Goal: Check status: Check status

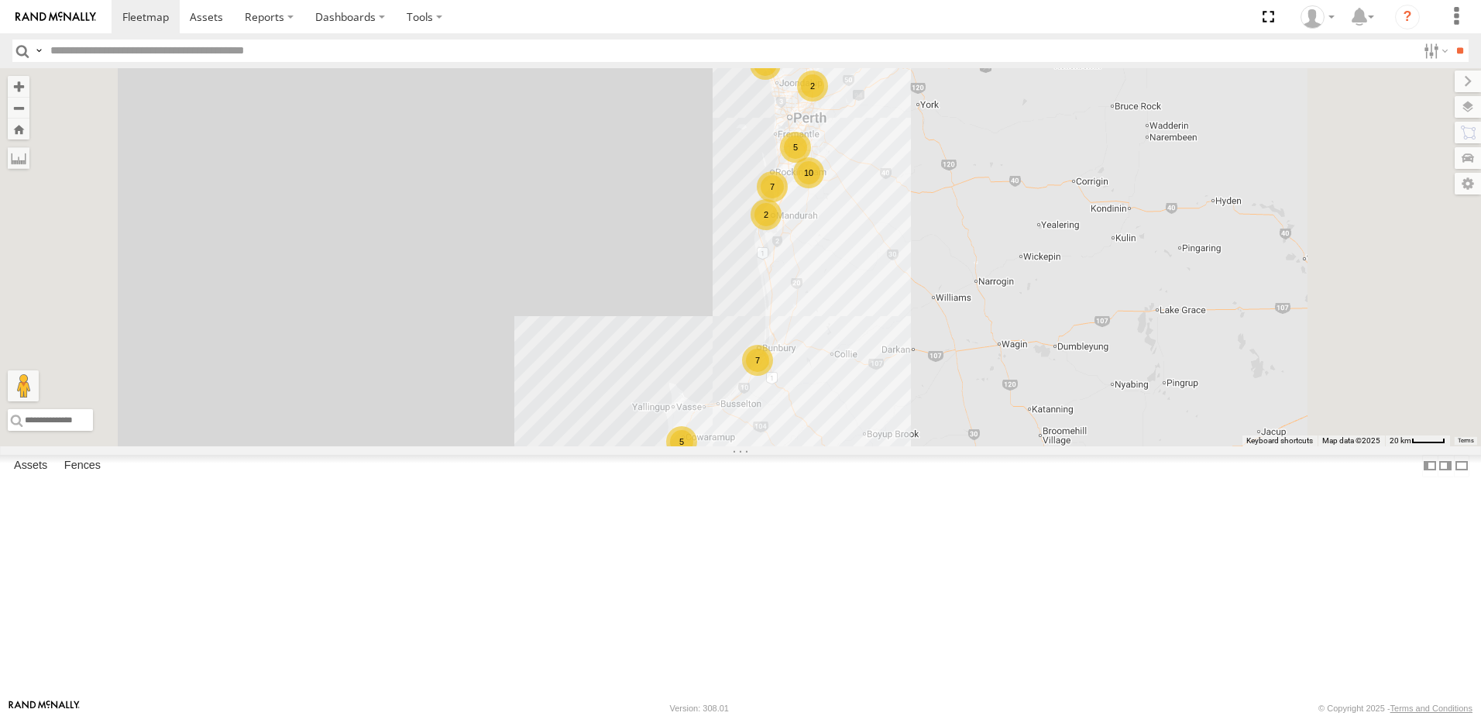
drag, startPoint x: 270, startPoint y: 106, endPoint x: 276, endPoint y: 118, distance: 13.2
click at [0, 0] on span at bounding box center [0, 0] width 0 height 0
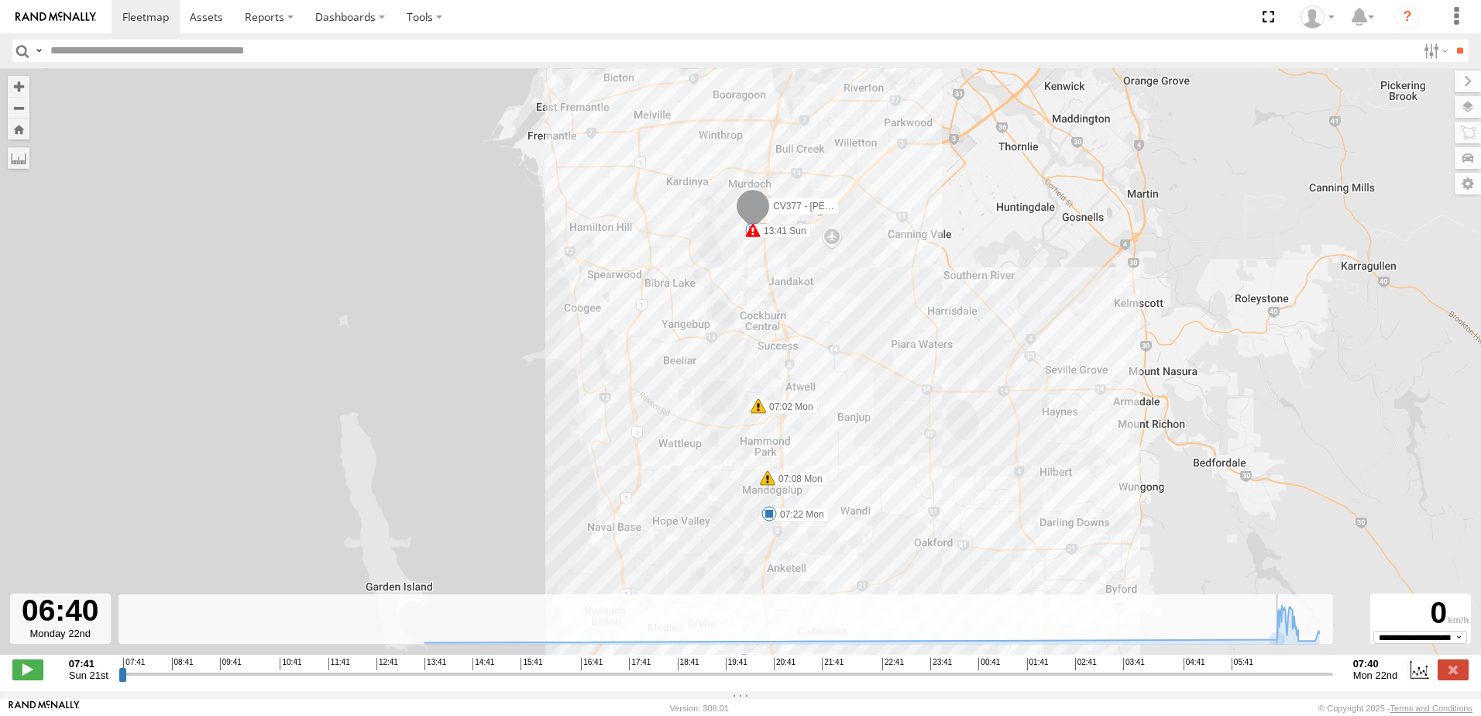
click at [1278, 681] on input "range" at bounding box center [726, 673] width 1215 height 15
click at [20, 680] on span at bounding box center [27, 669] width 31 height 20
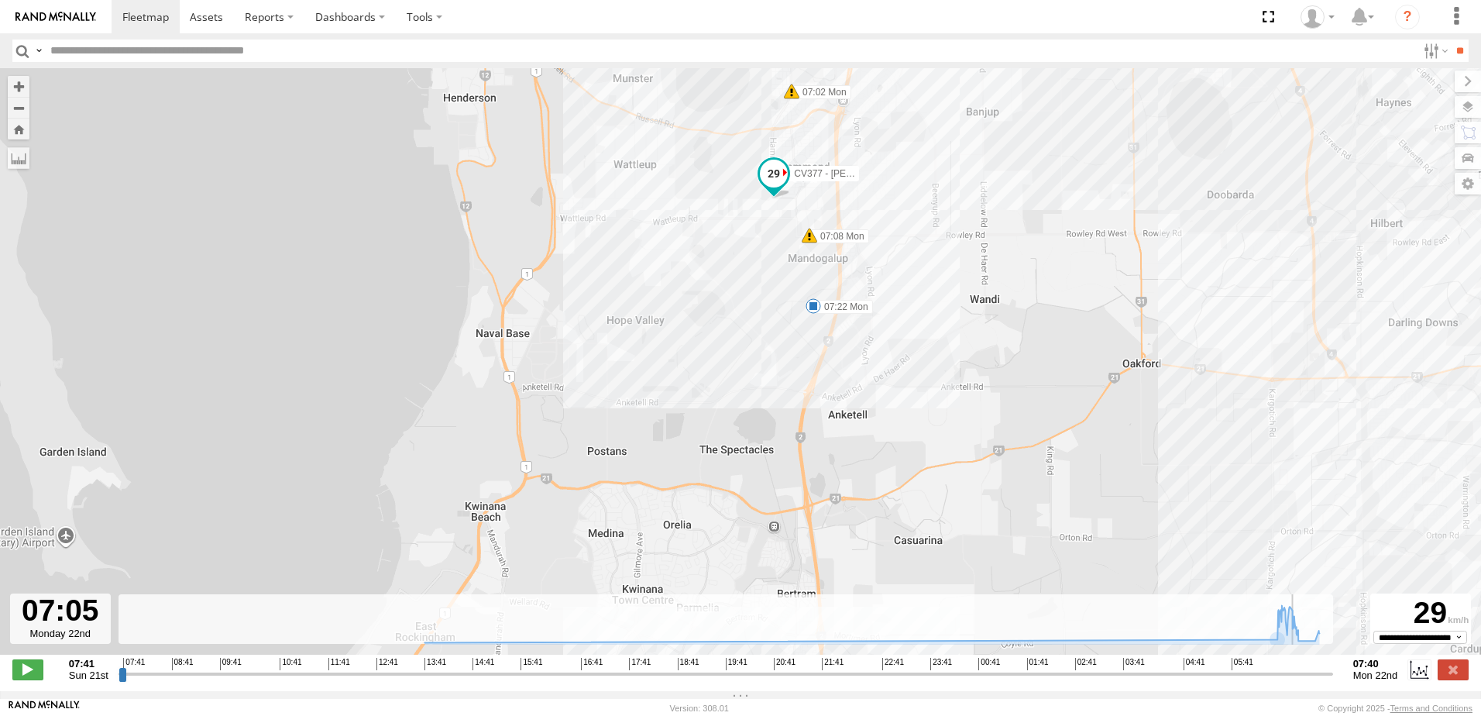
drag, startPoint x: 1085, startPoint y: 487, endPoint x: 1075, endPoint y: 171, distance: 315.5
click at [1075, 171] on div "CV377 - Joel Mcsherry 13:37 Sun 13:41 Sun 07:02 Mon 07:08 Mon 07:22 Mon" at bounding box center [740, 369] width 1481 height 603
type input "**********"
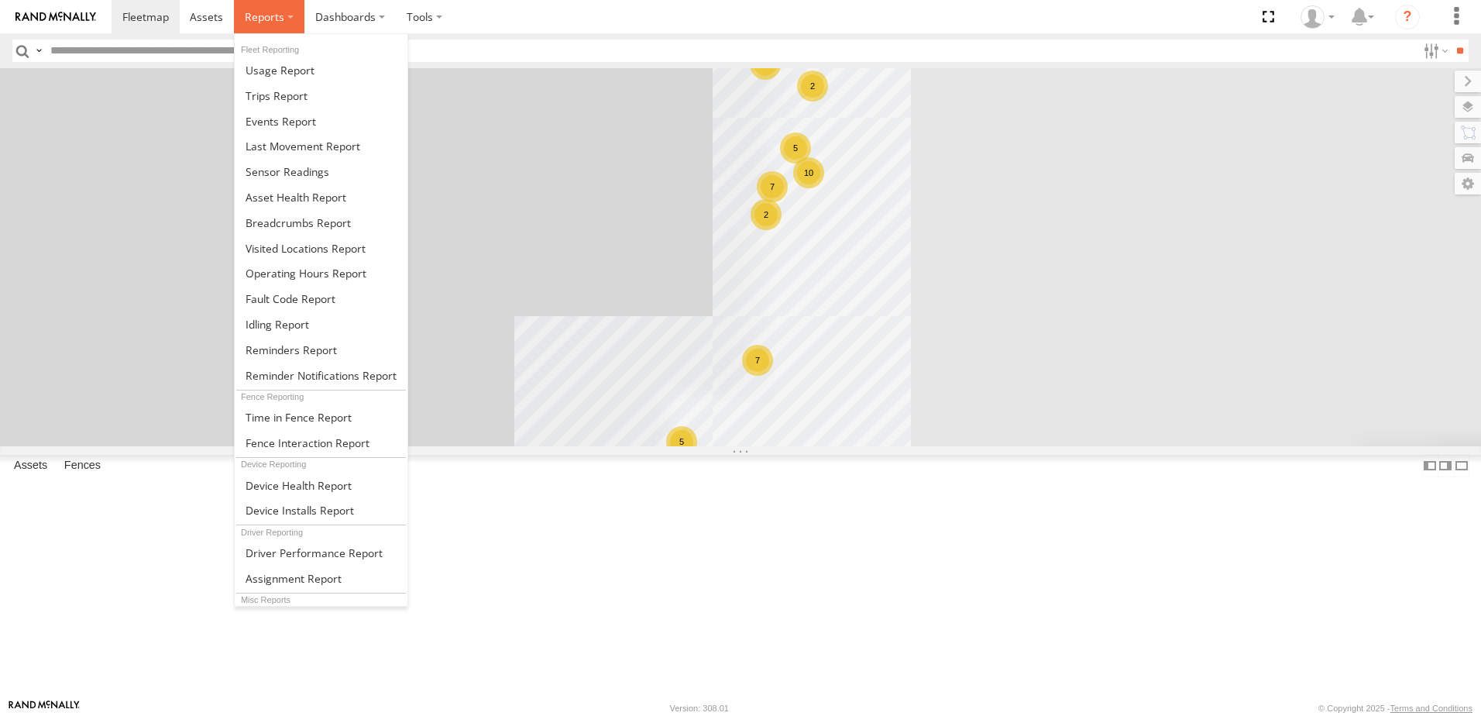
click at [257, 19] on span at bounding box center [265, 16] width 40 height 15
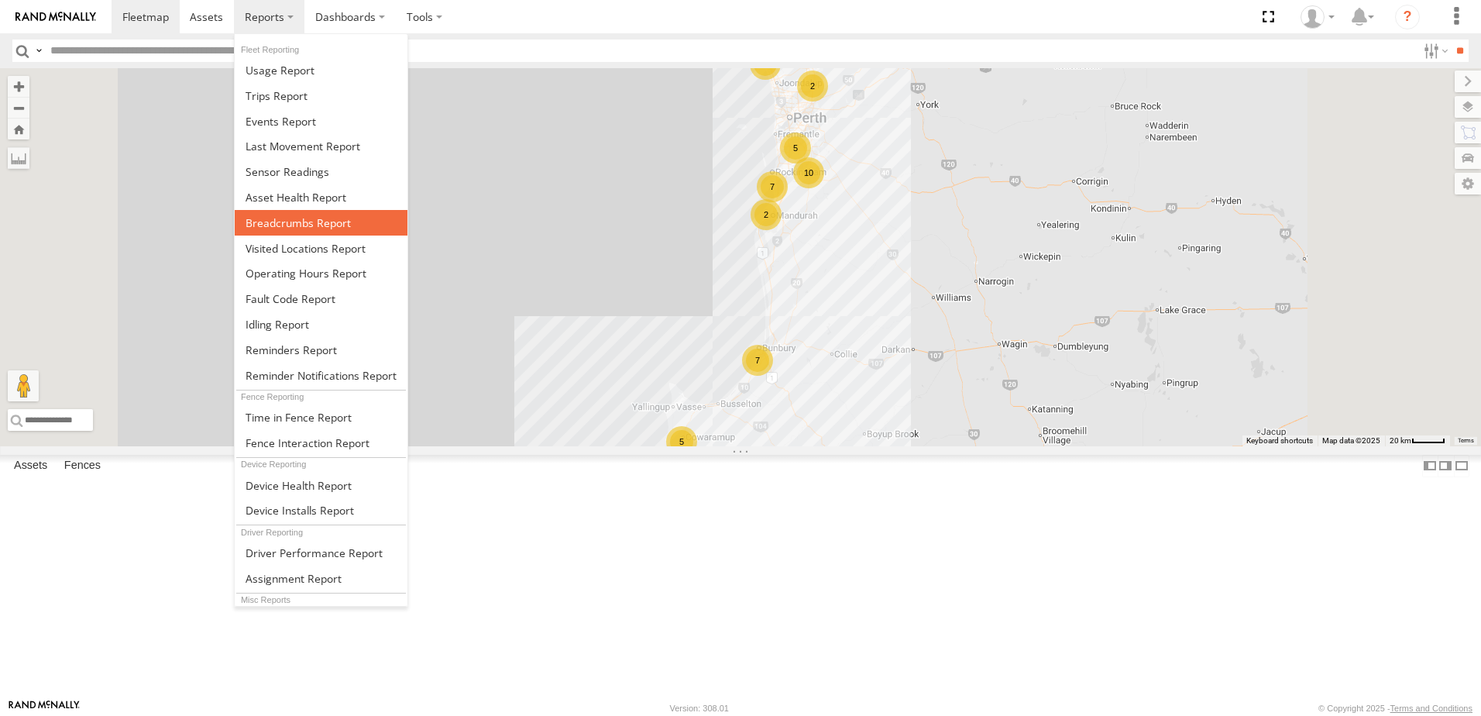
click at [264, 222] on span at bounding box center [298, 222] width 105 height 15
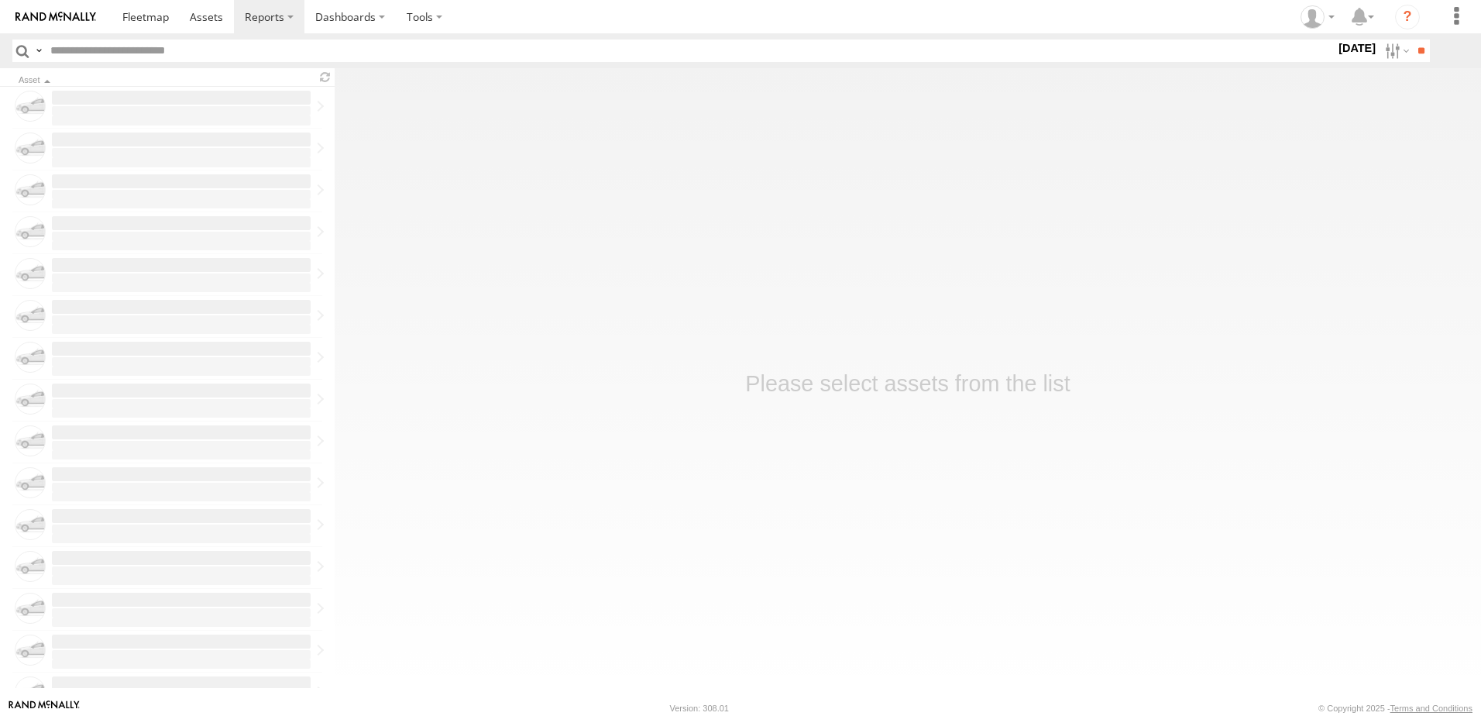
click at [1338, 46] on label "[DATE]" at bounding box center [1357, 48] width 43 height 17
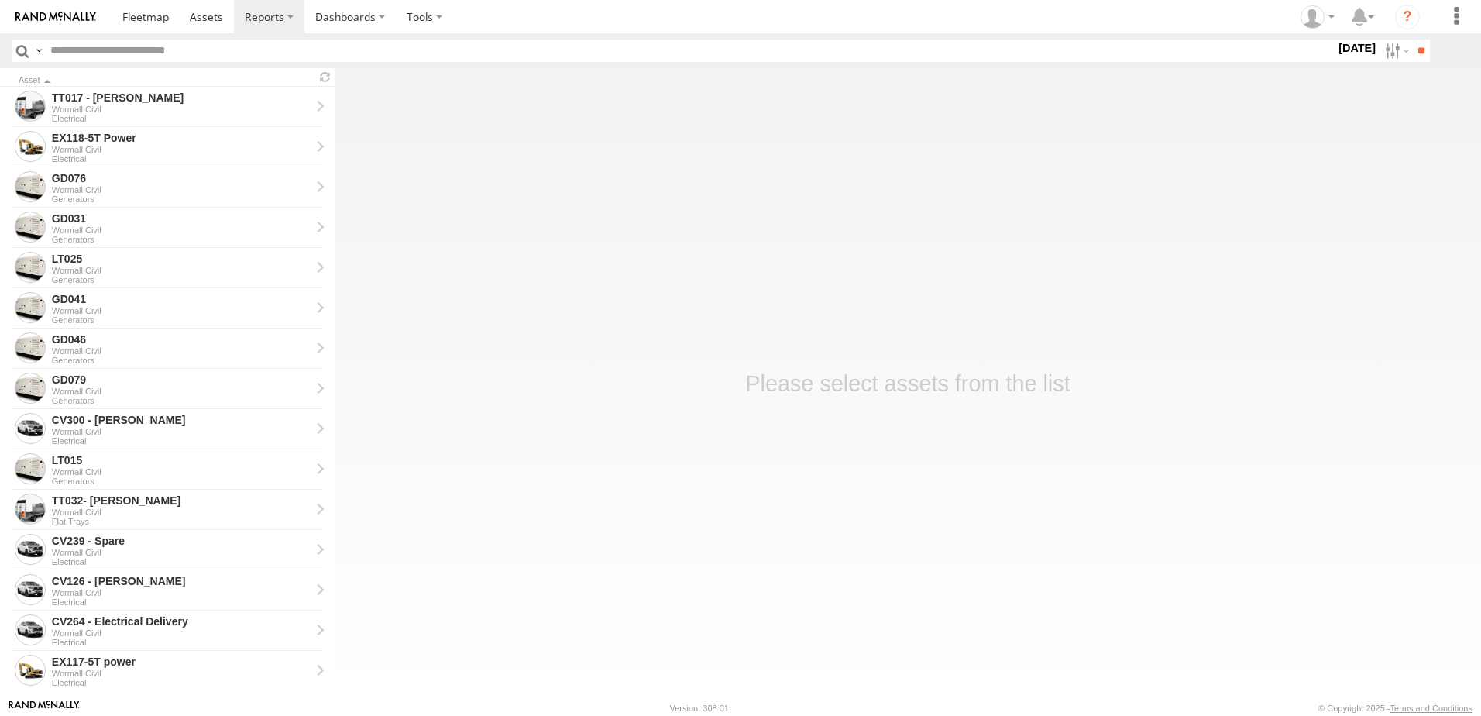
click at [0, 0] on label at bounding box center [0, 0] width 0 height 0
click at [1423, 52] on input "**" at bounding box center [1422, 51] width 18 height 22
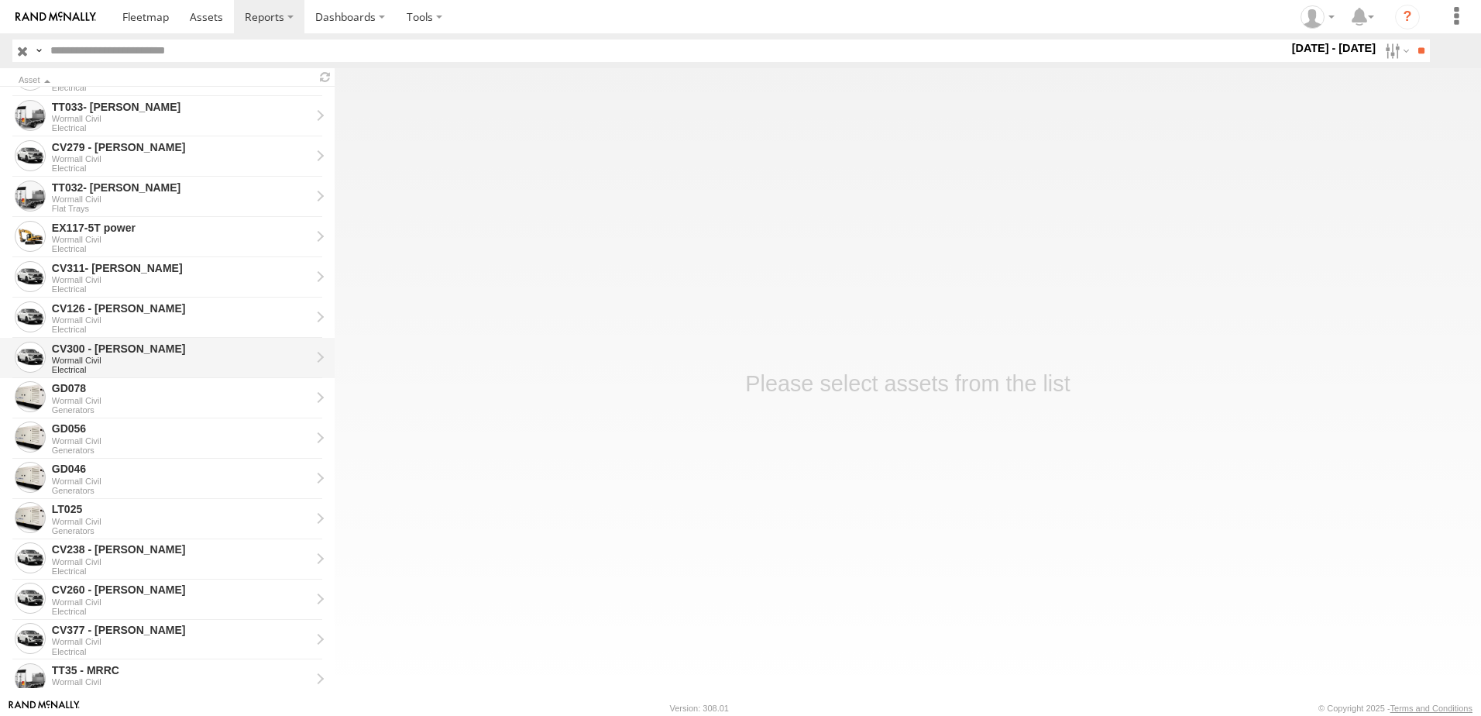
scroll to position [672, 0]
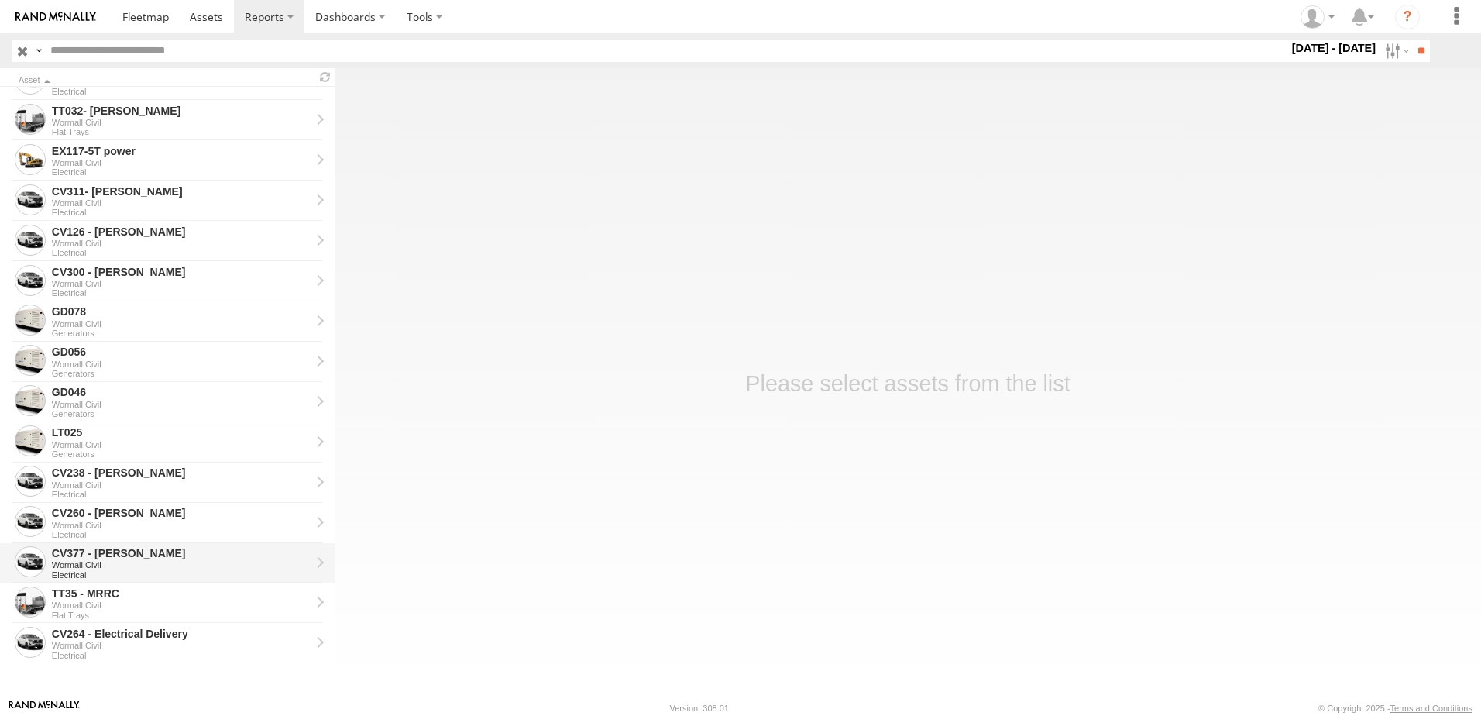
click at [143, 556] on div "CV377 - Joel Mcsherry" at bounding box center [181, 553] width 259 height 14
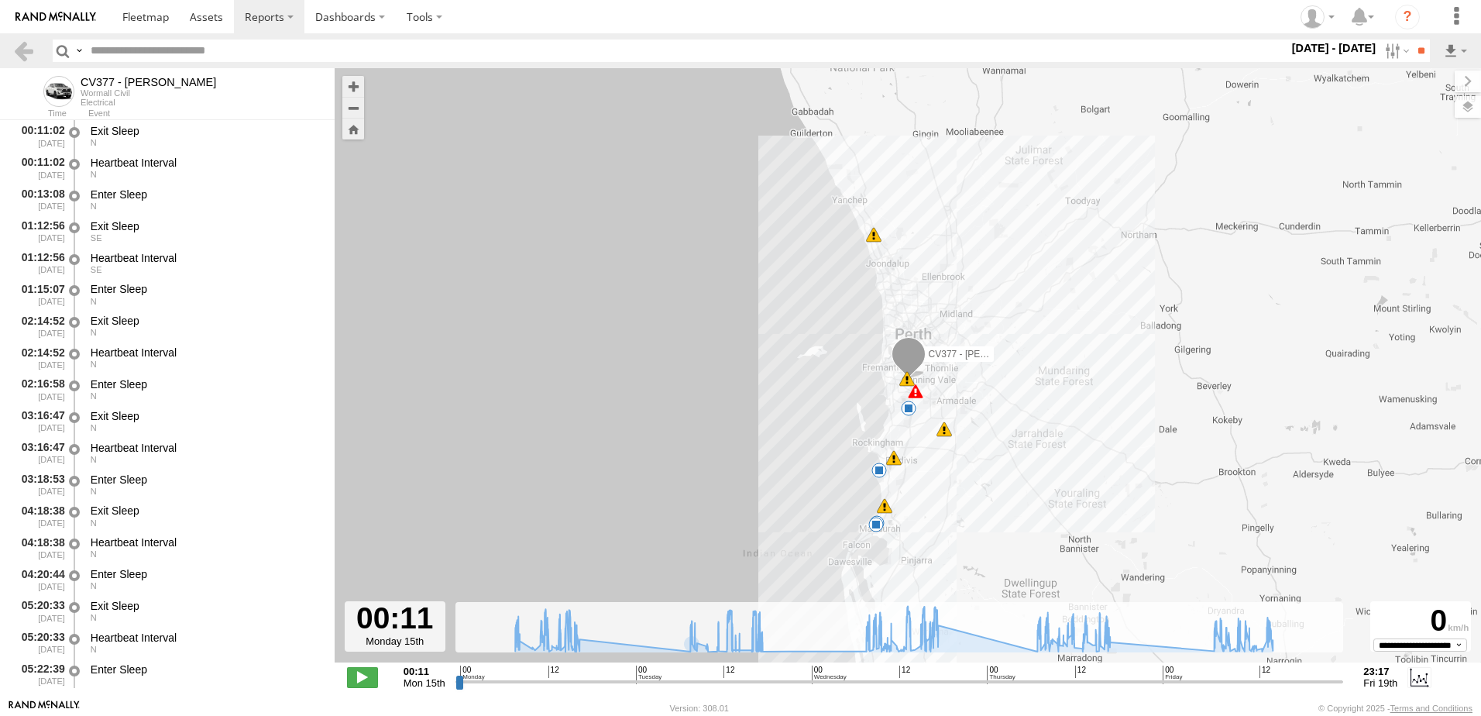
click at [757, 683] on input "range" at bounding box center [900, 681] width 889 height 15
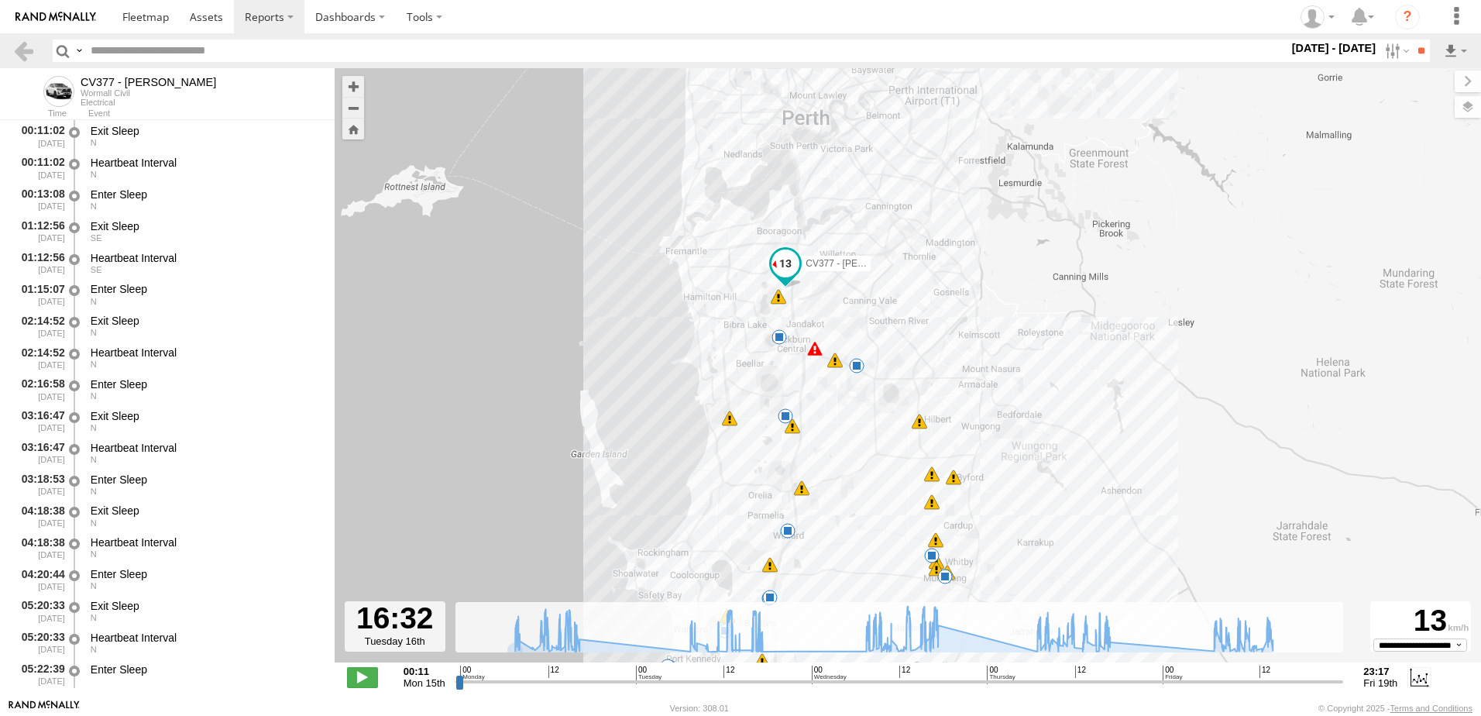
drag, startPoint x: 909, startPoint y: 305, endPoint x: 732, endPoint y: 384, distance: 193.5
click at [732, 384] on div "CV377 - Joel Mcsherry 11:27 Tue 15:56 Wed 16:02 Wed 10:47 Mon 11:44 Mon 08:43 W…" at bounding box center [908, 373] width 1147 height 611
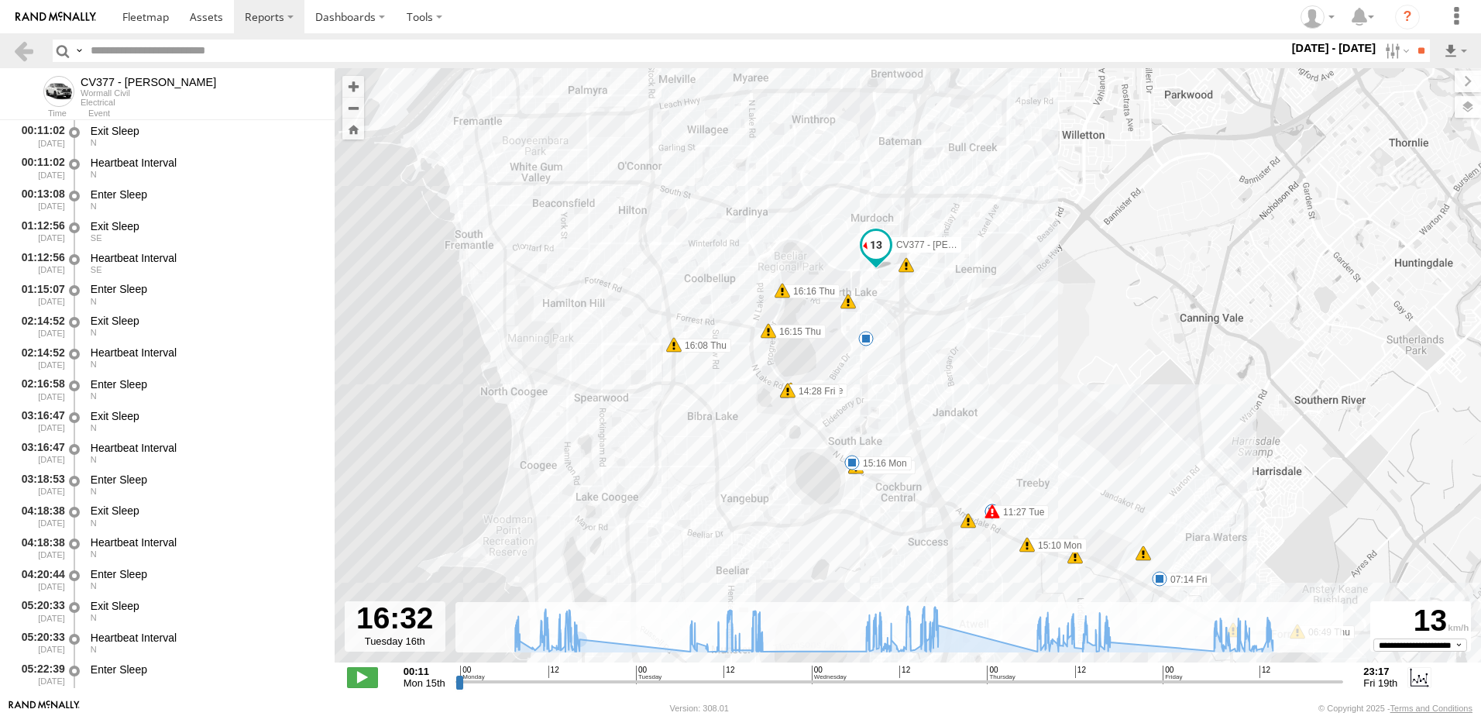
click at [741, 684] on input "range" at bounding box center [900, 681] width 889 height 15
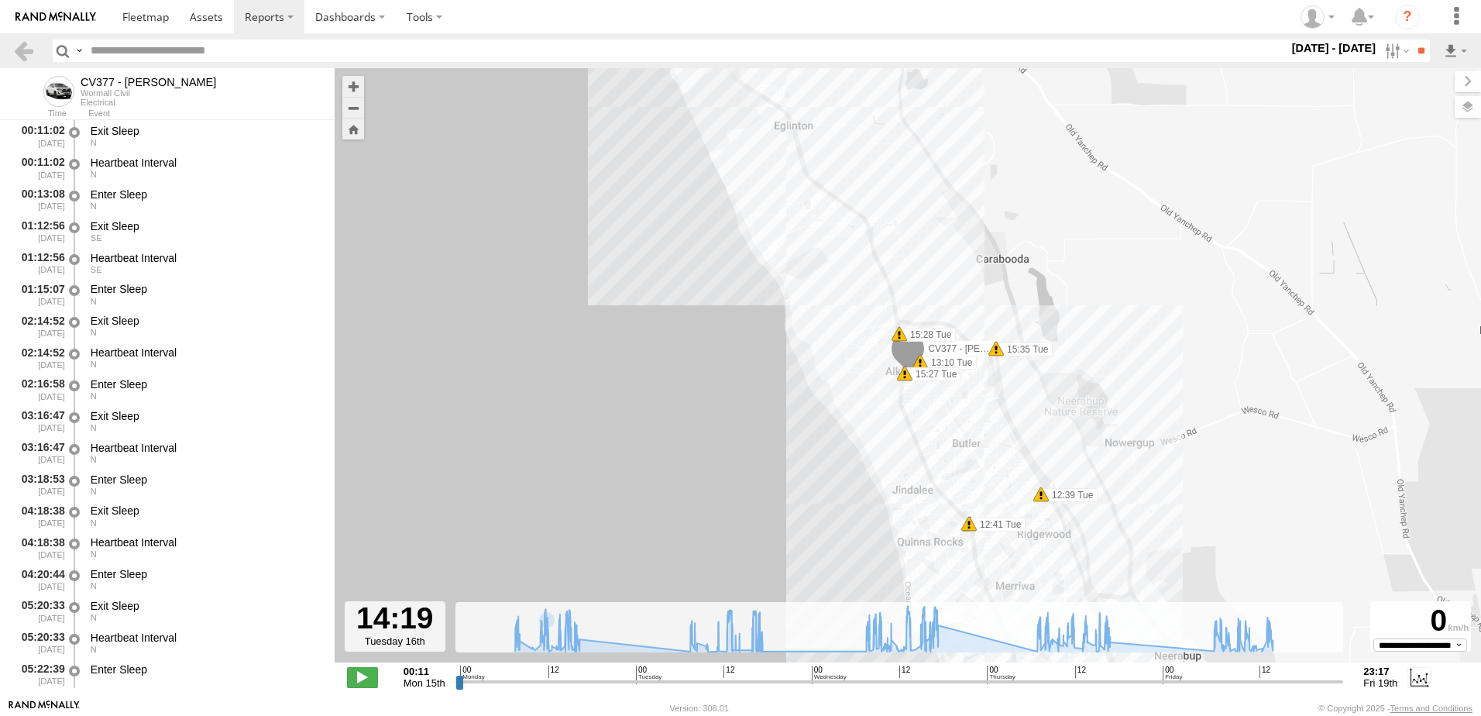
click at [848, 374] on div "CV377 - Joel Mcsherry 11:27 Tue 15:56 Wed 16:02 Wed 10:47 Mon 11:44 Mon 08:43 W…" at bounding box center [908, 373] width 1147 height 611
click at [364, 680] on span at bounding box center [362, 677] width 31 height 20
click at [1264, 333] on div "CV377 - Joel Mcsherry 11:27 Tue 15:56 Wed 16:02 Wed 10:47 Mon 11:44 Mon 08:43 W…" at bounding box center [908, 373] width 1147 height 611
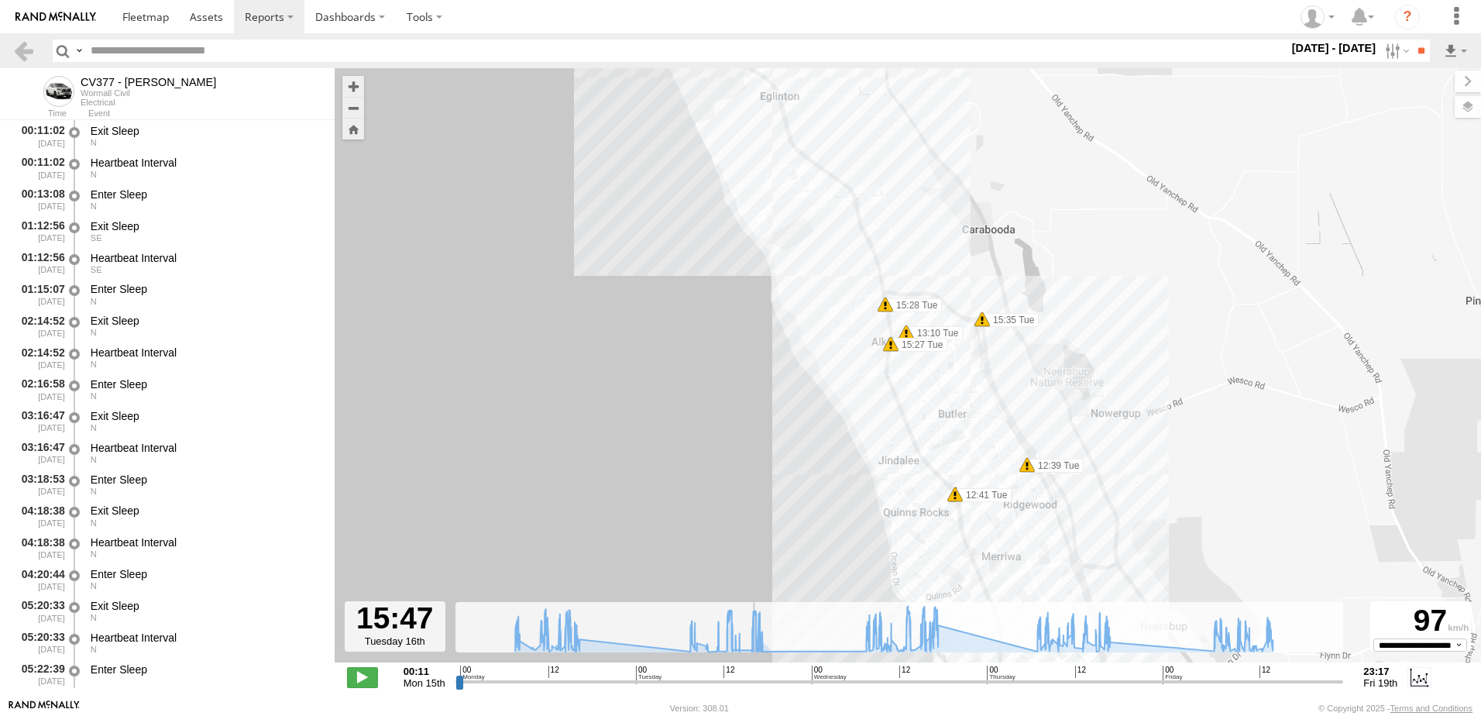
click at [752, 680] on input "range" at bounding box center [900, 681] width 889 height 15
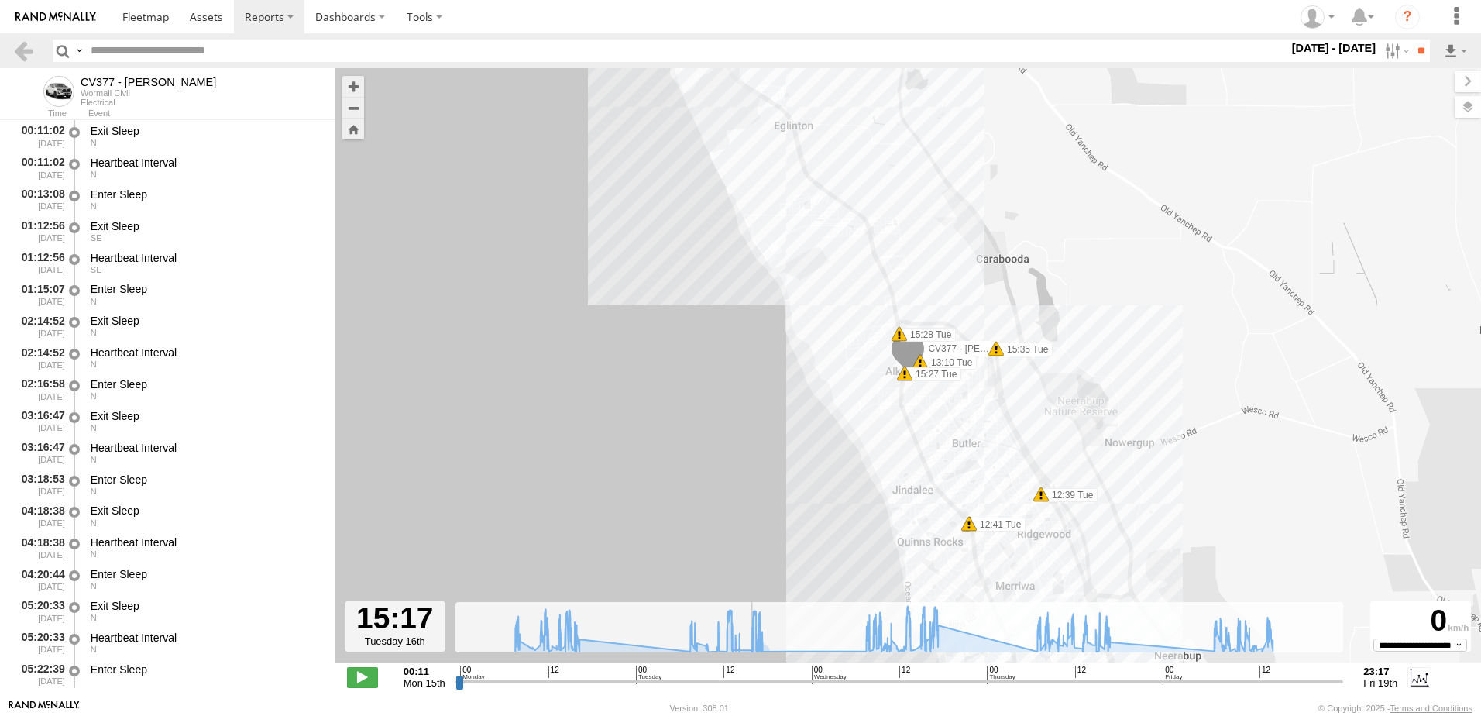
click at [748, 683] on input "range" at bounding box center [900, 681] width 889 height 15
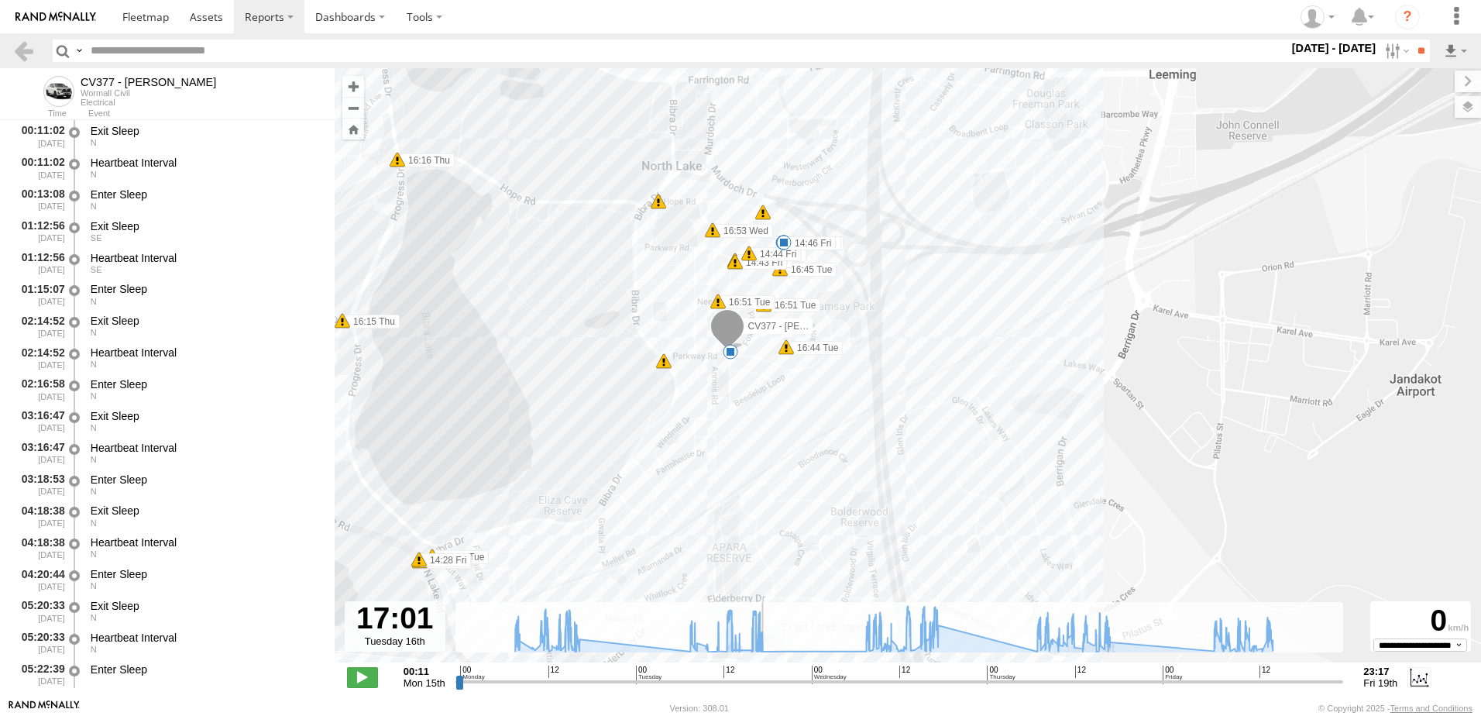
drag, startPoint x: 733, startPoint y: 461, endPoint x: 710, endPoint y: 468, distance: 24.3
click at [714, 466] on div "CV377 - Joel Mcsherry 11:27 Tue 15:56 Wed 16:02 Wed 10:47 Mon 11:44 Mon 08:43 W…" at bounding box center [908, 373] width 1147 height 611
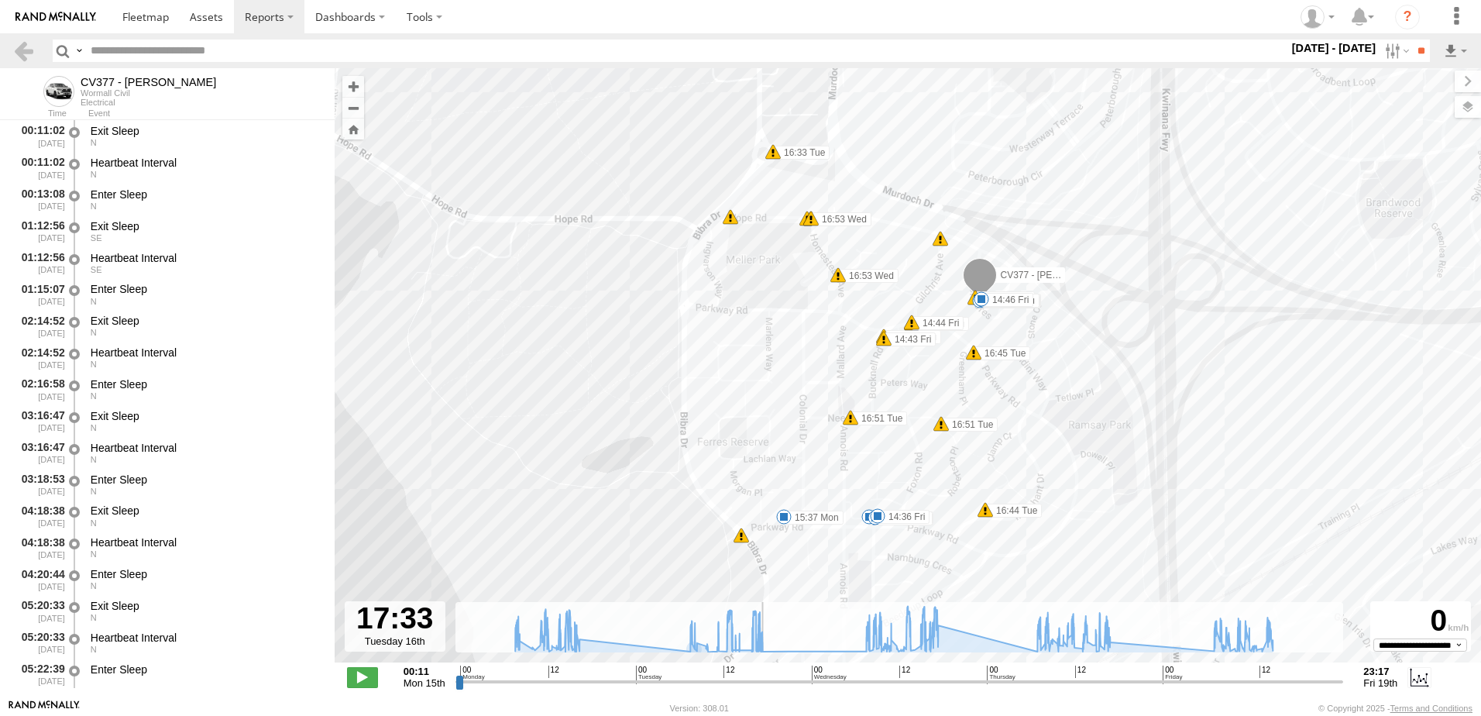
click at [759, 683] on input "range" at bounding box center [900, 681] width 889 height 15
click at [755, 682] on input "range" at bounding box center [900, 681] width 889 height 15
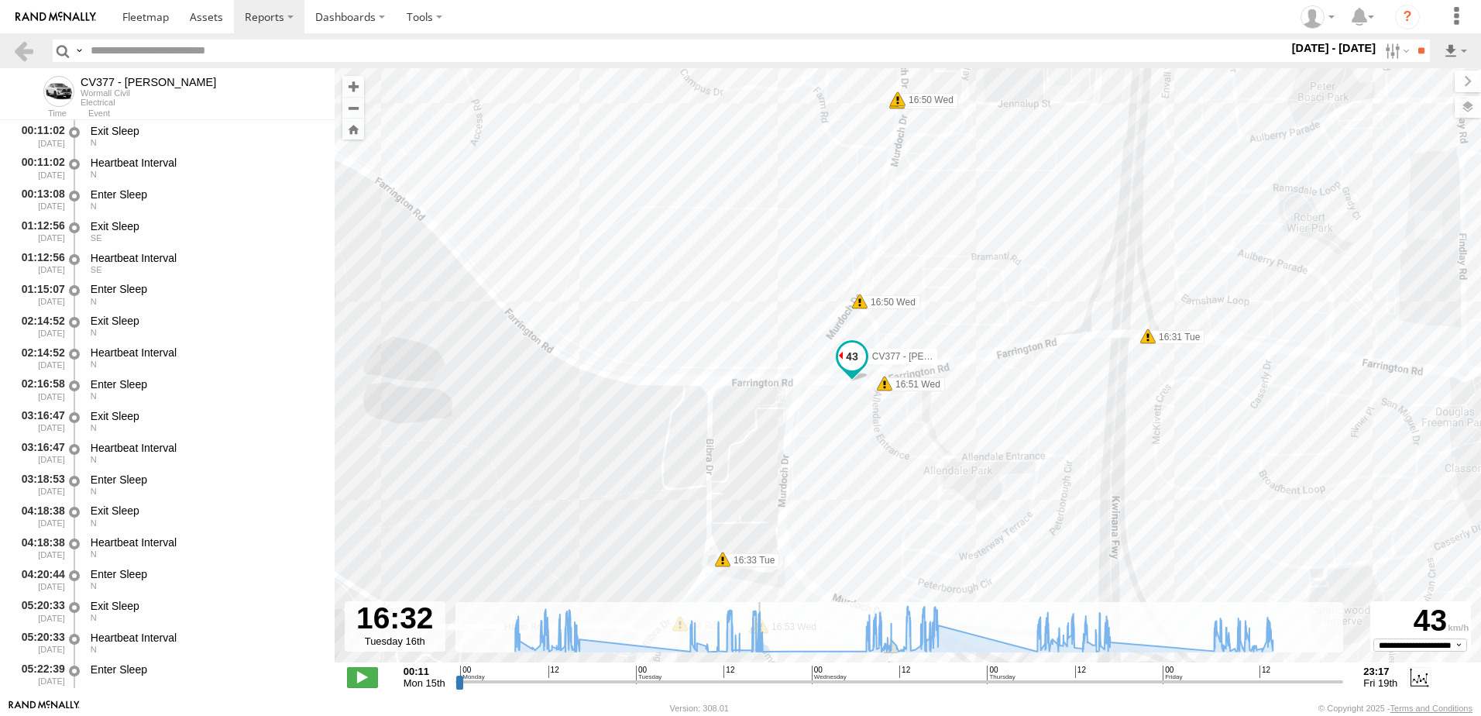
click at [757, 681] on input "range" at bounding box center [900, 681] width 889 height 15
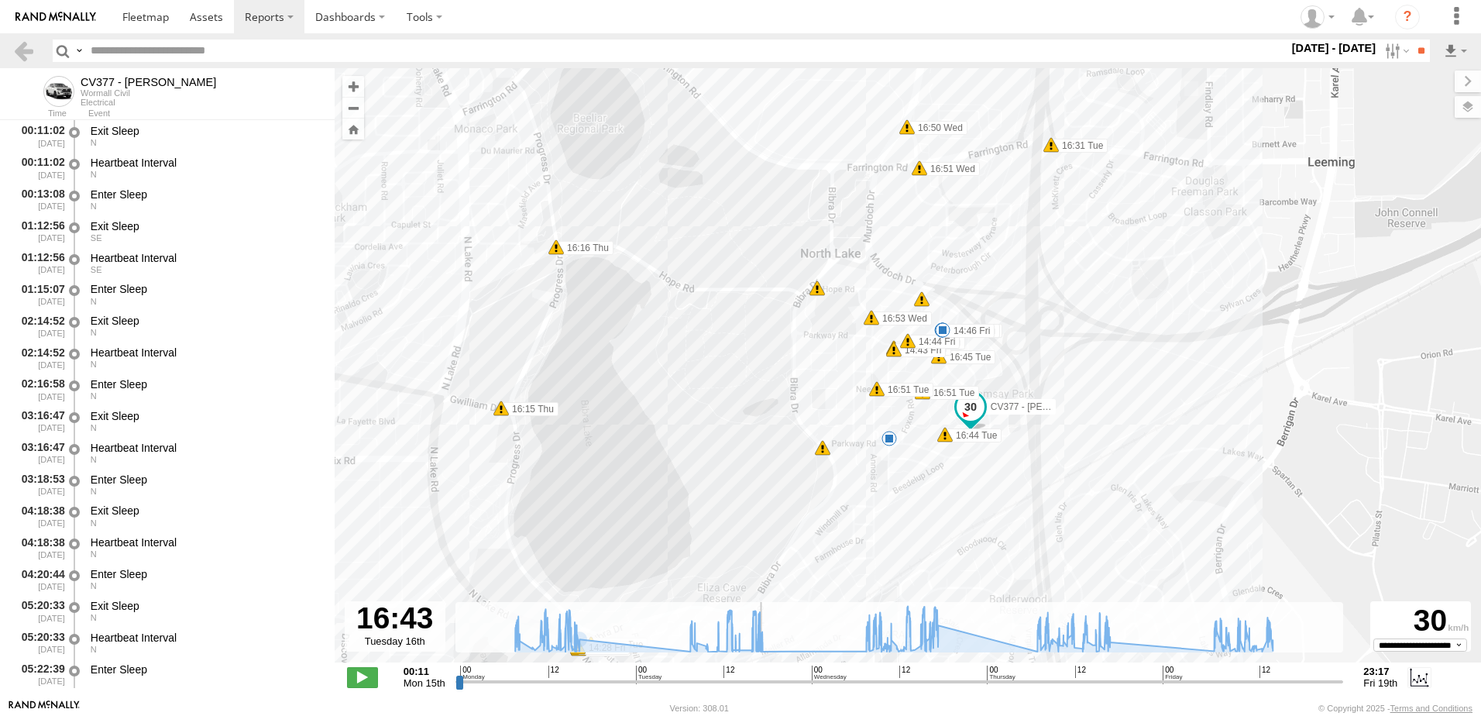
drag, startPoint x: 751, startPoint y: 522, endPoint x: 736, endPoint y: 373, distance: 149.5
click at [736, 373] on div "CV377 - Joel Mcsherry 11:27 Tue 15:56 Wed 16:02 Wed 10:47 Mon 11:44 Mon 08:43 W…" at bounding box center [908, 373] width 1147 height 611
click at [156, 14] on span at bounding box center [145, 16] width 46 height 15
type input "**********"
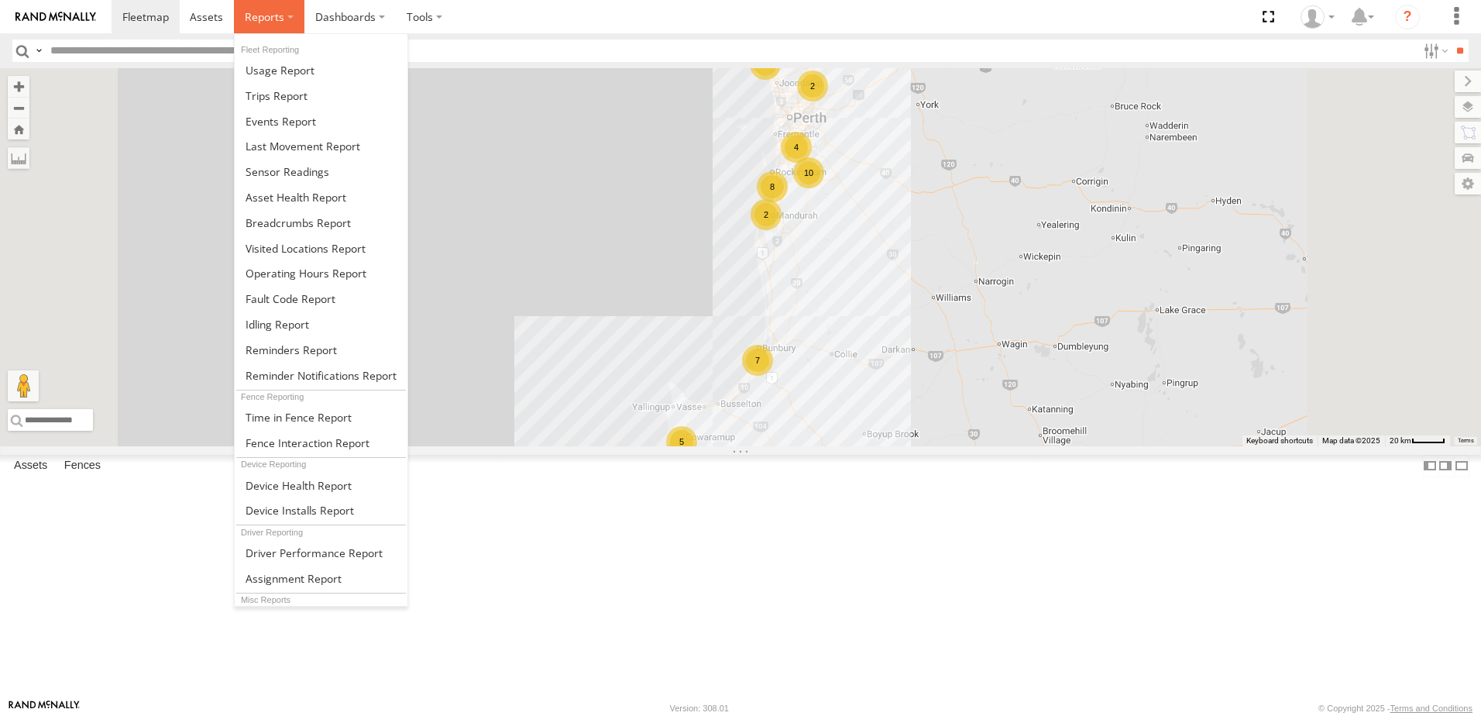
click at [257, 21] on span at bounding box center [265, 16] width 40 height 15
click at [293, 224] on span at bounding box center [298, 222] width 105 height 15
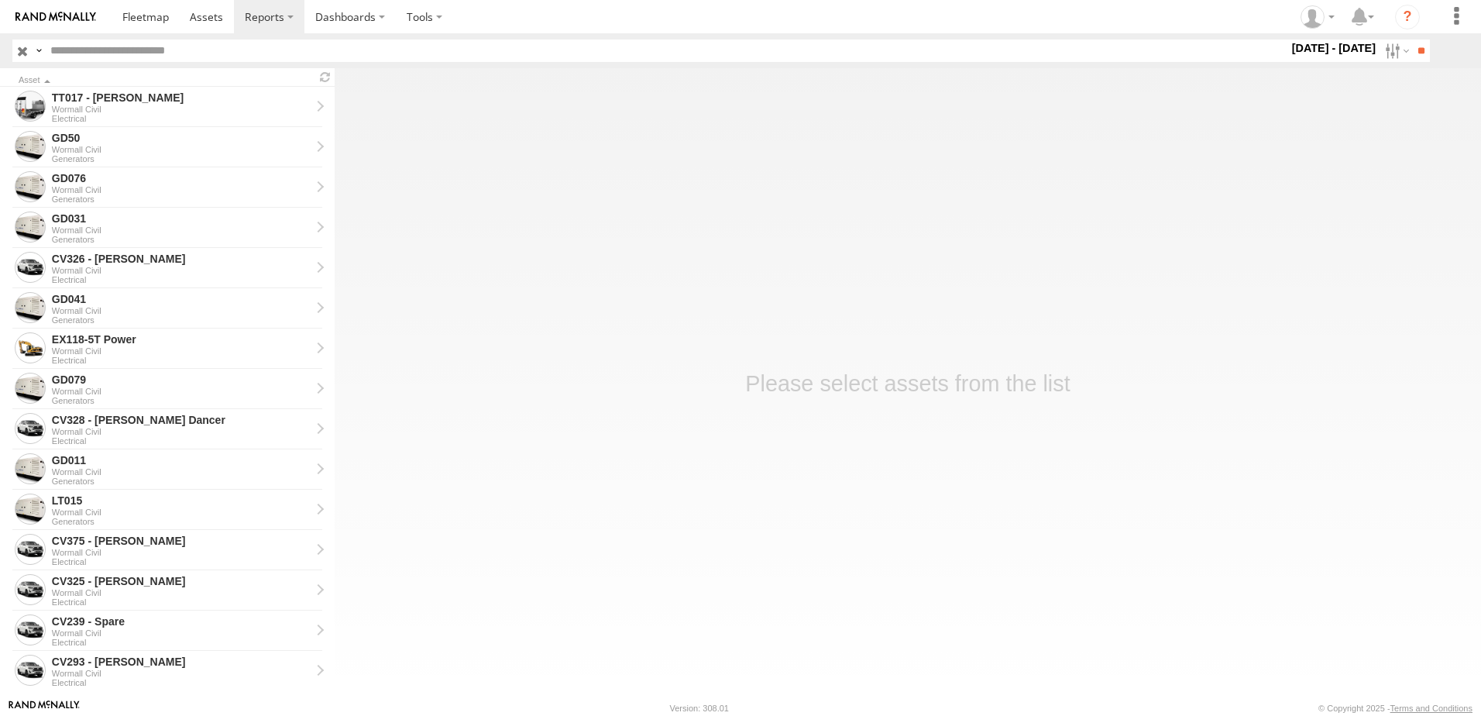
click at [1349, 48] on label "[DATE] - [DATE]" at bounding box center [1334, 48] width 91 height 17
click at [1414, 53] on input "**" at bounding box center [1422, 51] width 18 height 22
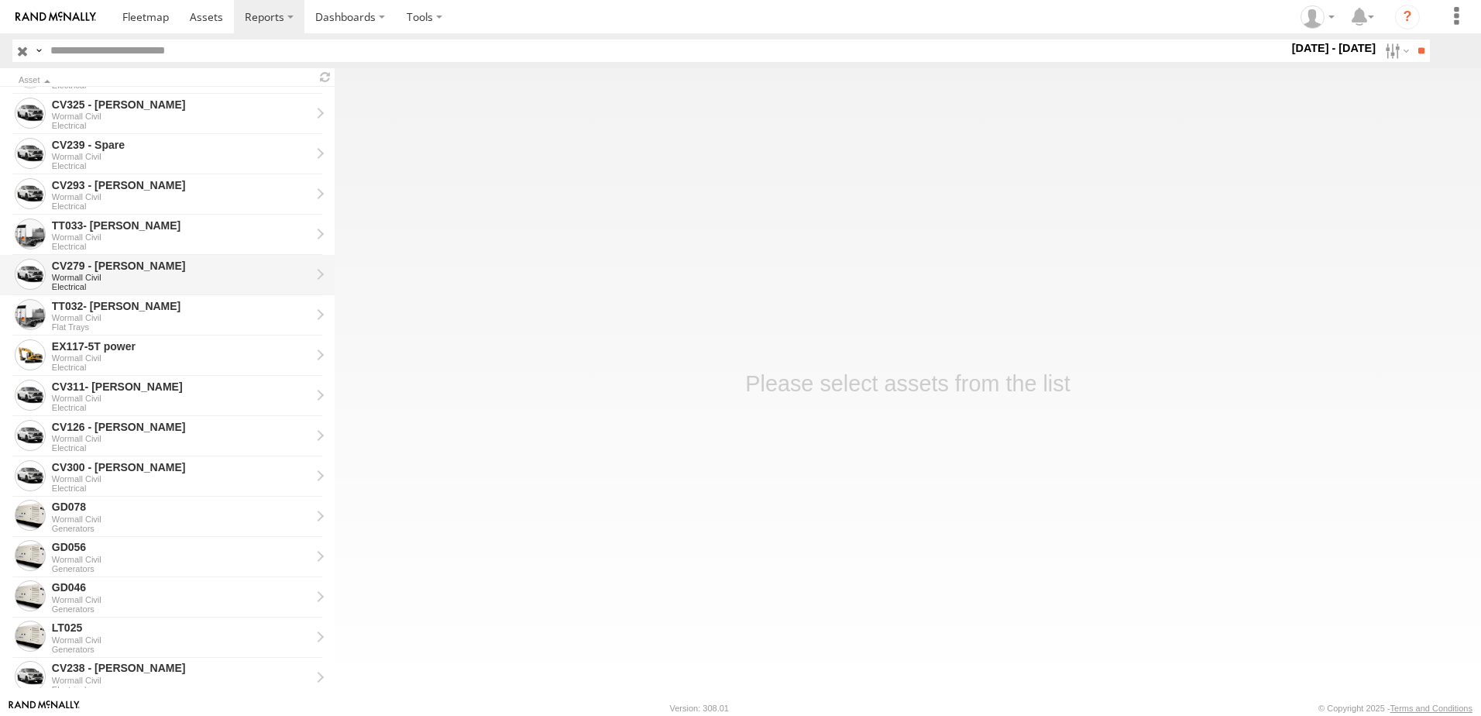
scroll to position [542, 0]
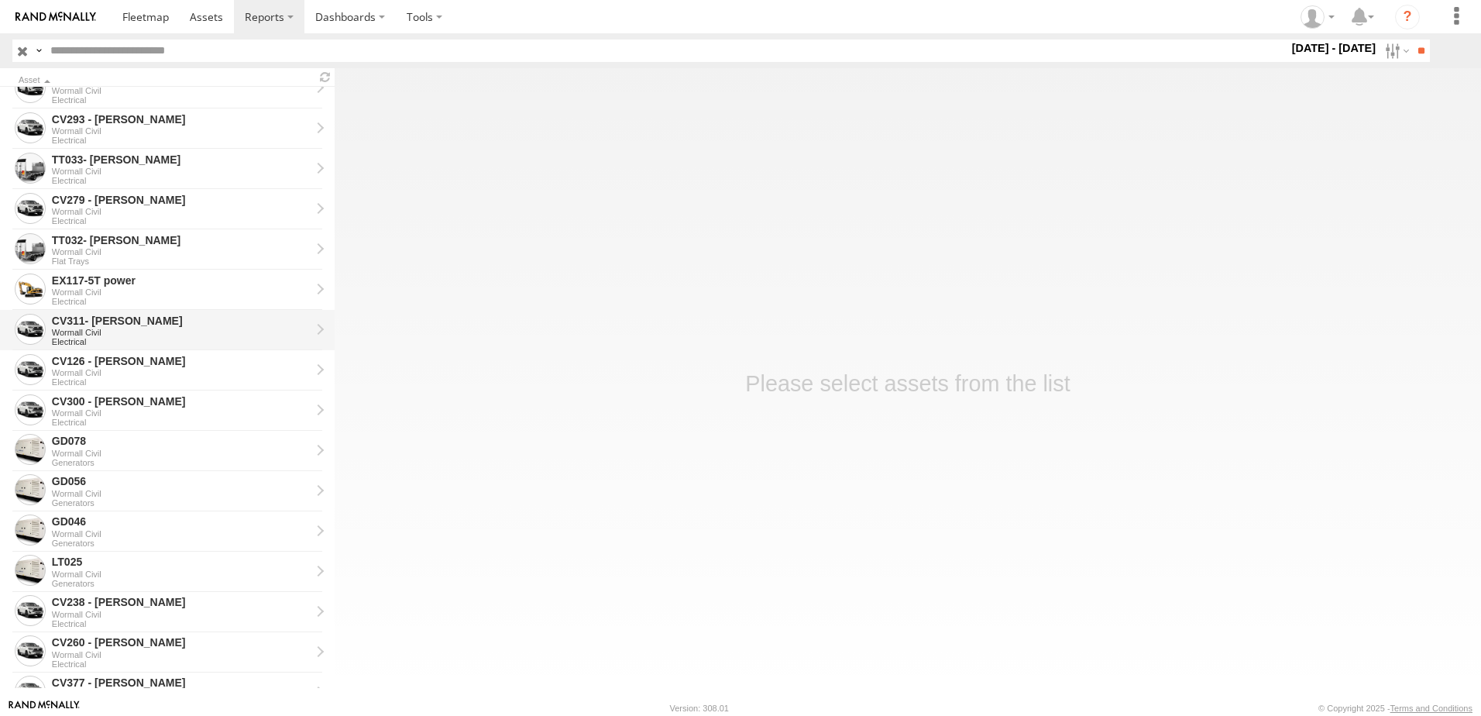
click at [119, 318] on div "CV311- [PERSON_NAME]" at bounding box center [181, 321] width 259 height 14
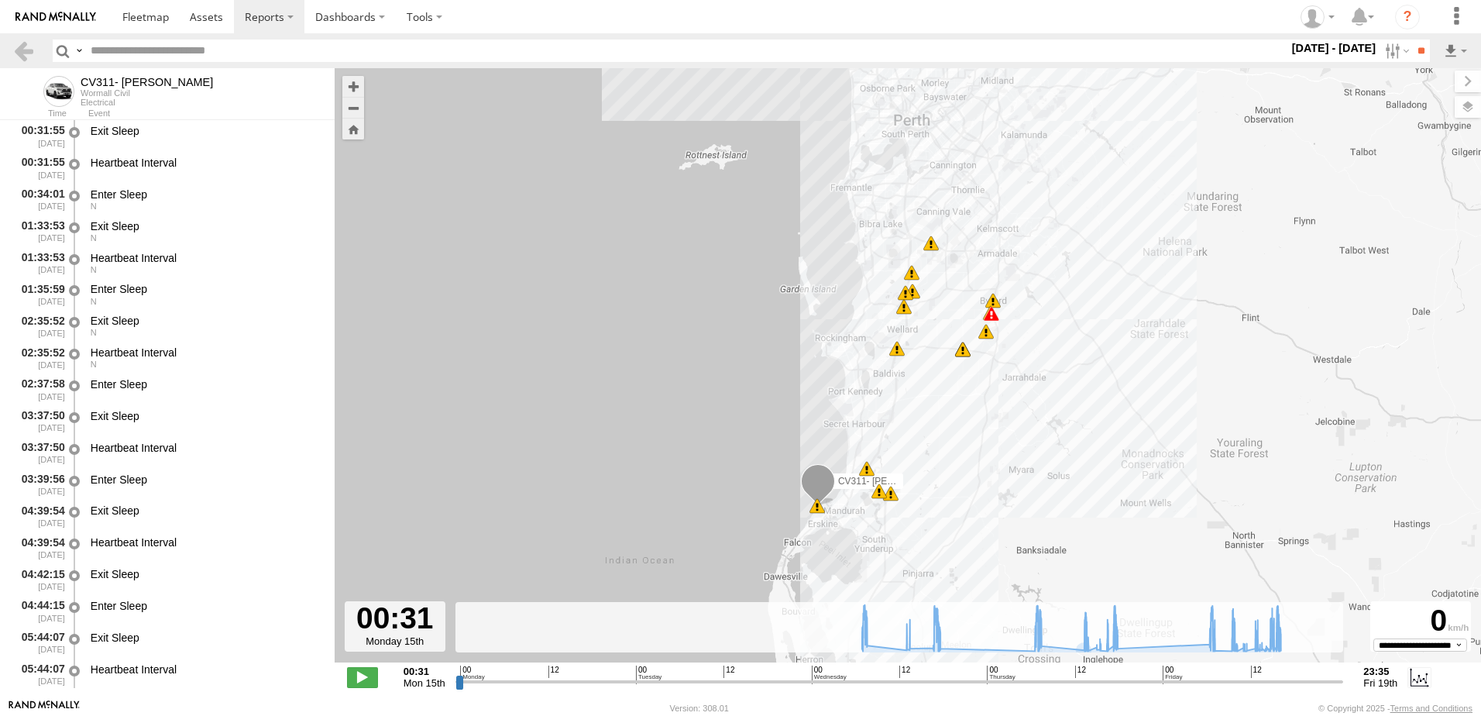
type input "**********"
click at [1279, 680] on input "range" at bounding box center [900, 681] width 889 height 15
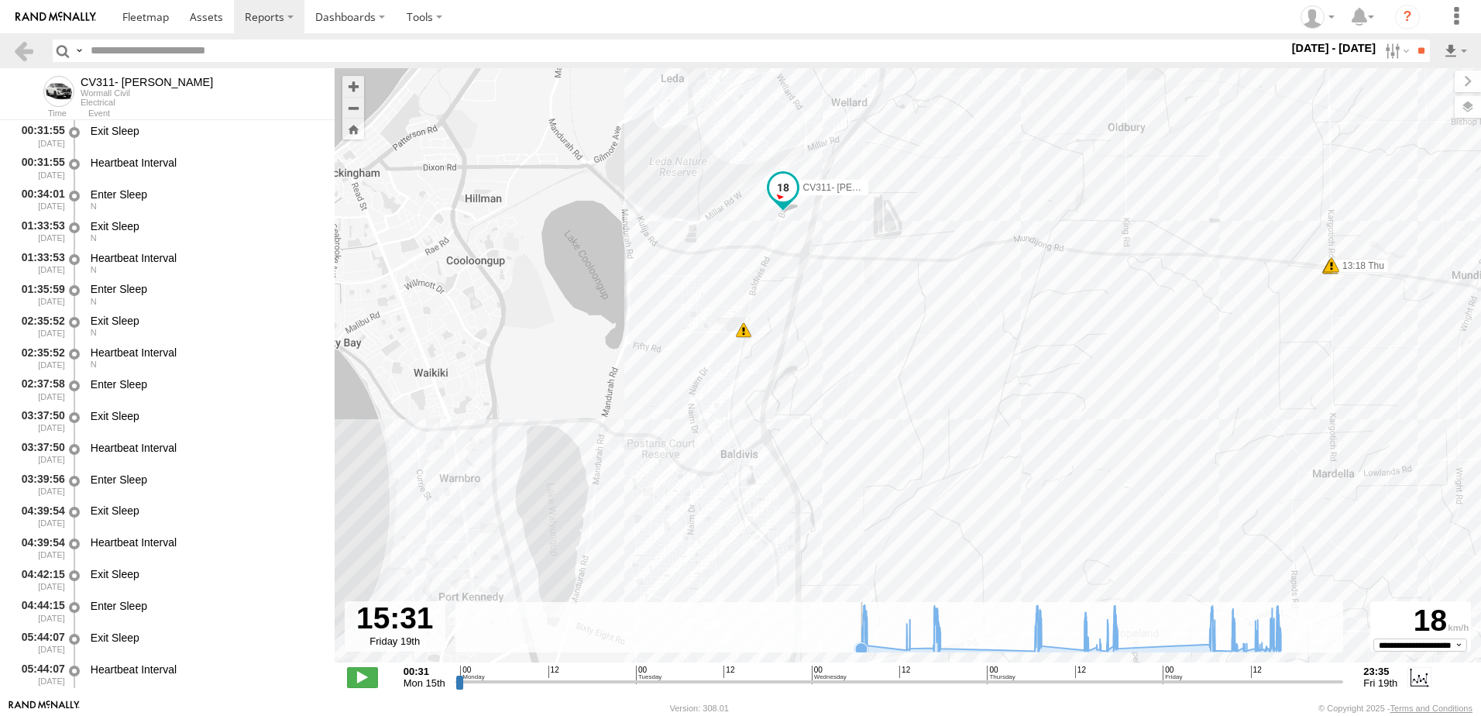
drag, startPoint x: 855, startPoint y: 331, endPoint x: 593, endPoint y: 634, distance: 400.5
click at [593, 634] on div "To navigate the map with touch gestures double-tap and hold your finger on the …" at bounding box center [908, 383] width 1147 height 631
drag, startPoint x: 1, startPoint y: 115, endPoint x: 0, endPoint y: 166, distance: 51.1
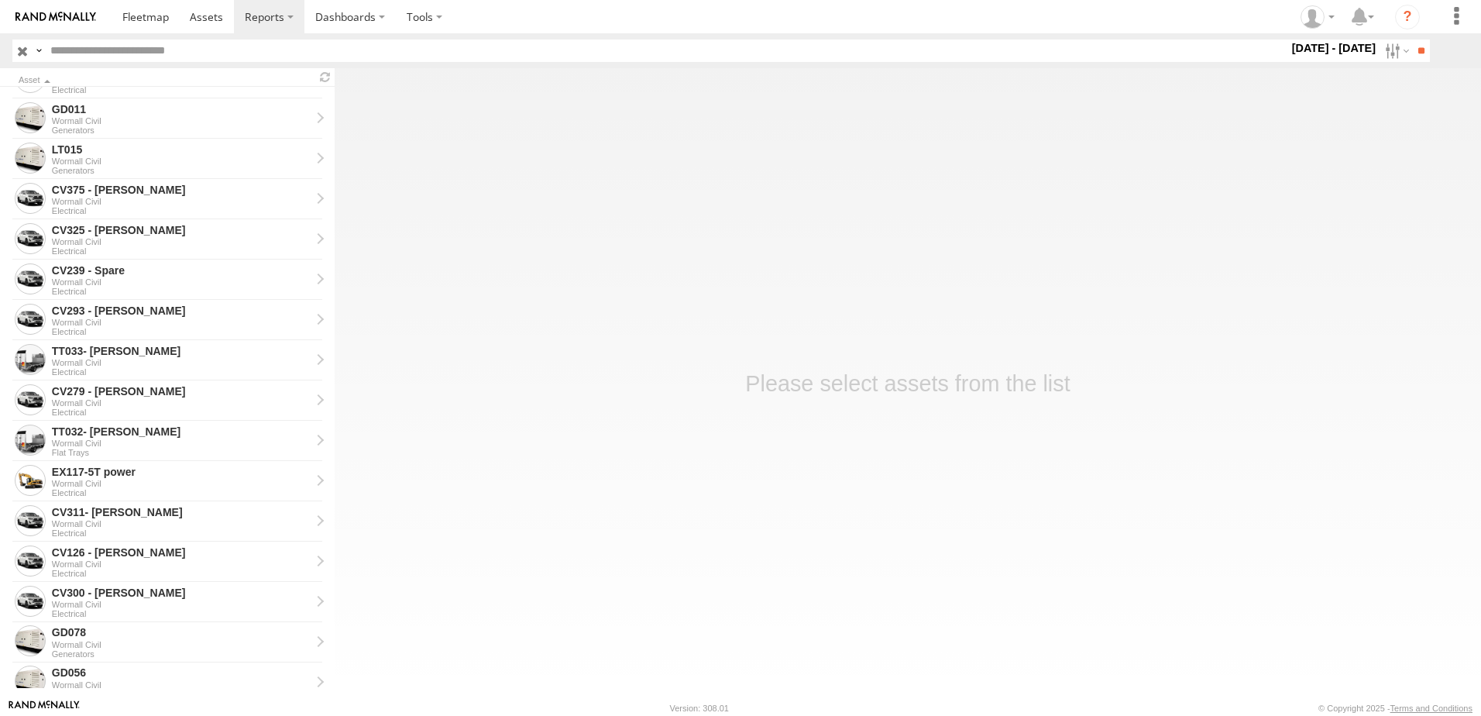
scroll to position [387, 0]
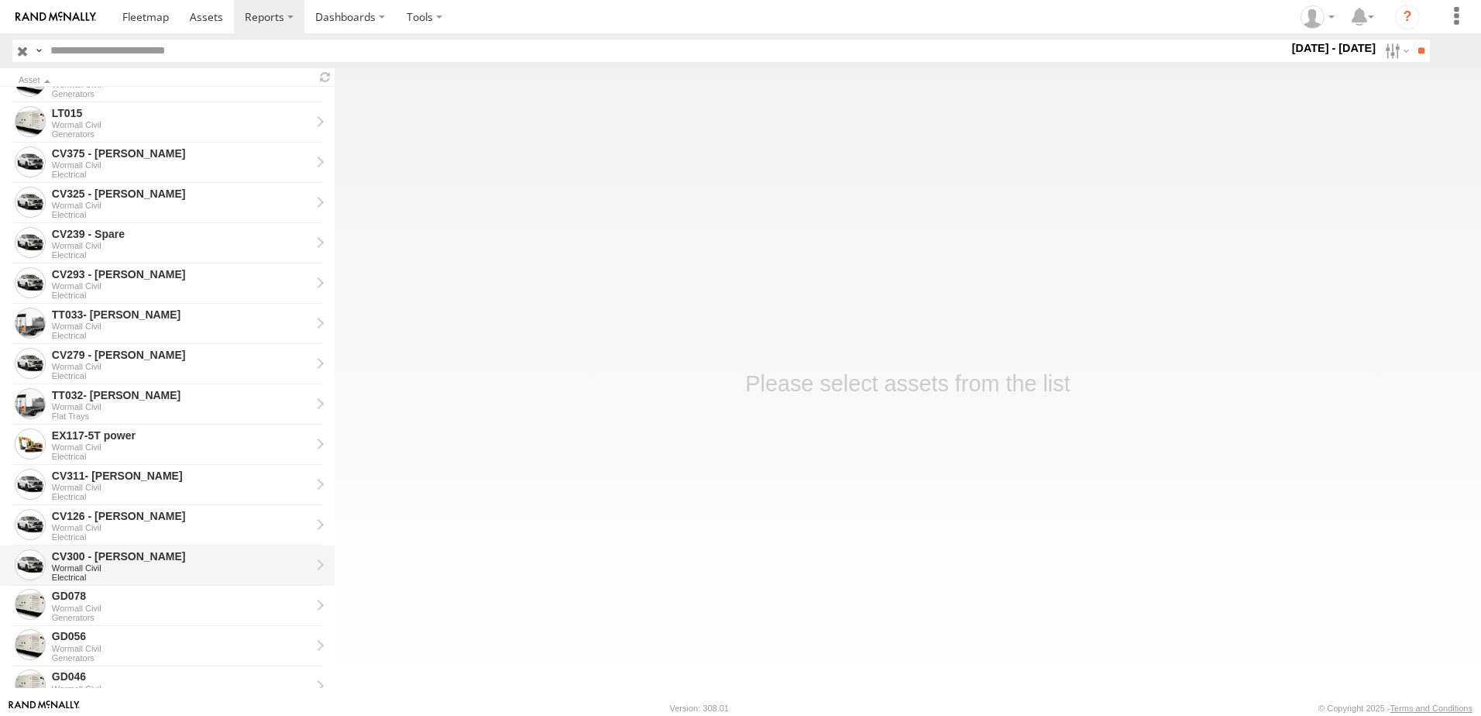
click at [113, 556] on div "CV300 - [PERSON_NAME]" at bounding box center [181, 556] width 259 height 14
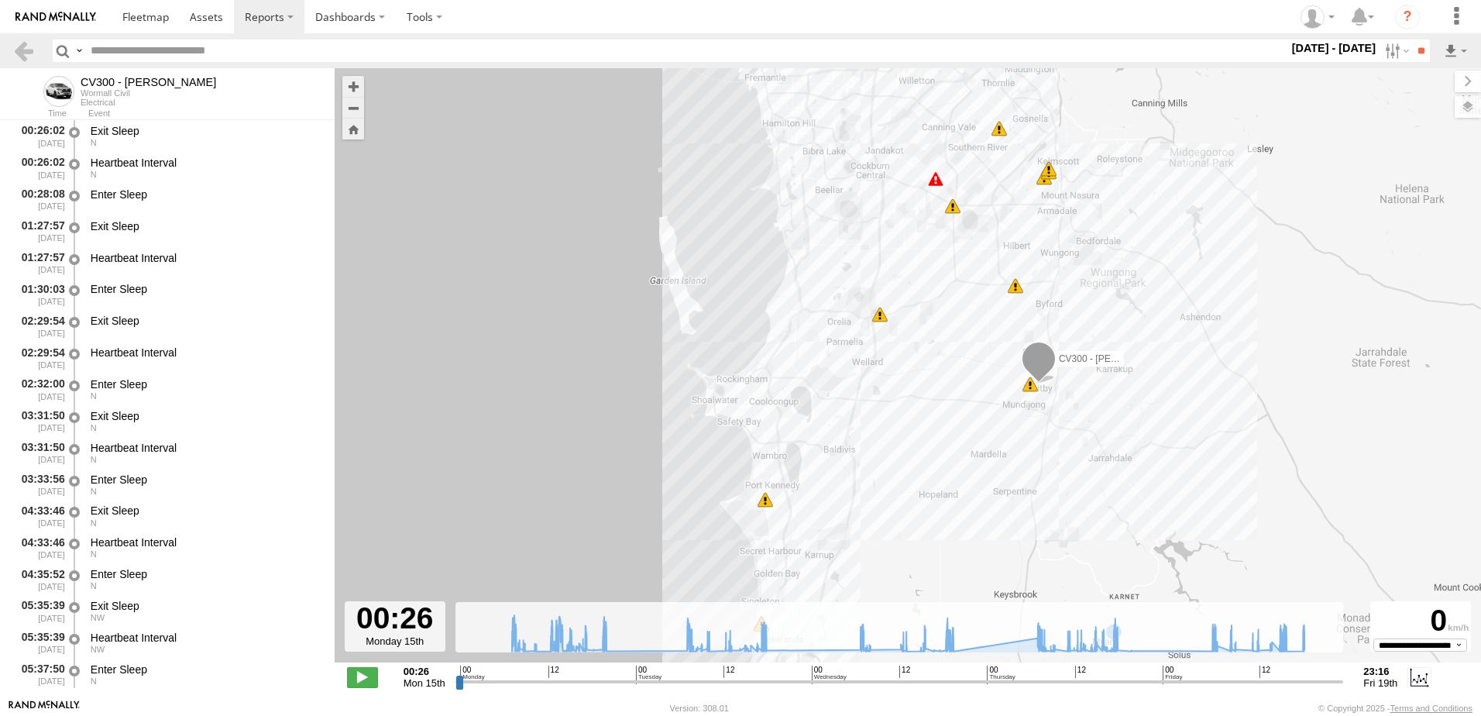
click at [1211, 680] on input "range" at bounding box center [900, 681] width 889 height 15
click at [362, 680] on span at bounding box center [362, 677] width 31 height 20
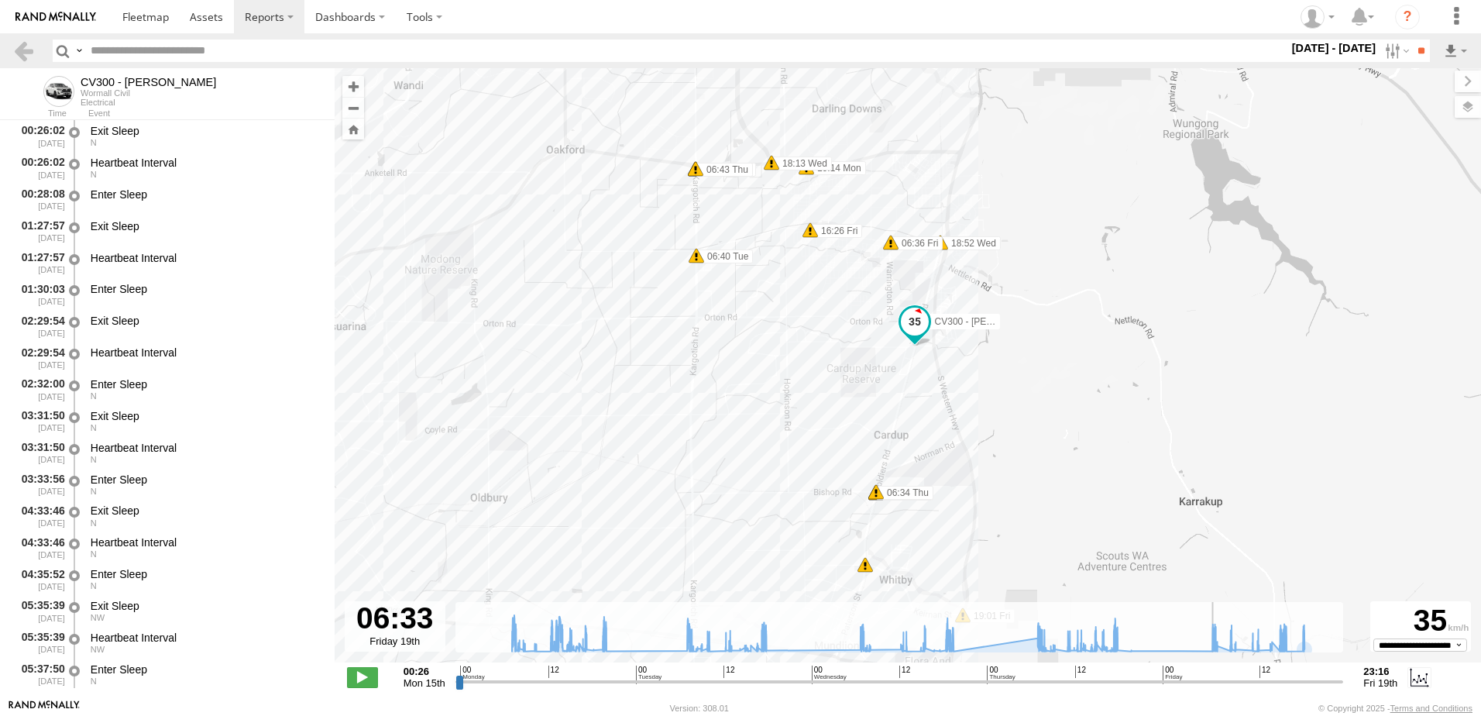
click at [1215, 683] on input "range" at bounding box center [900, 681] width 889 height 15
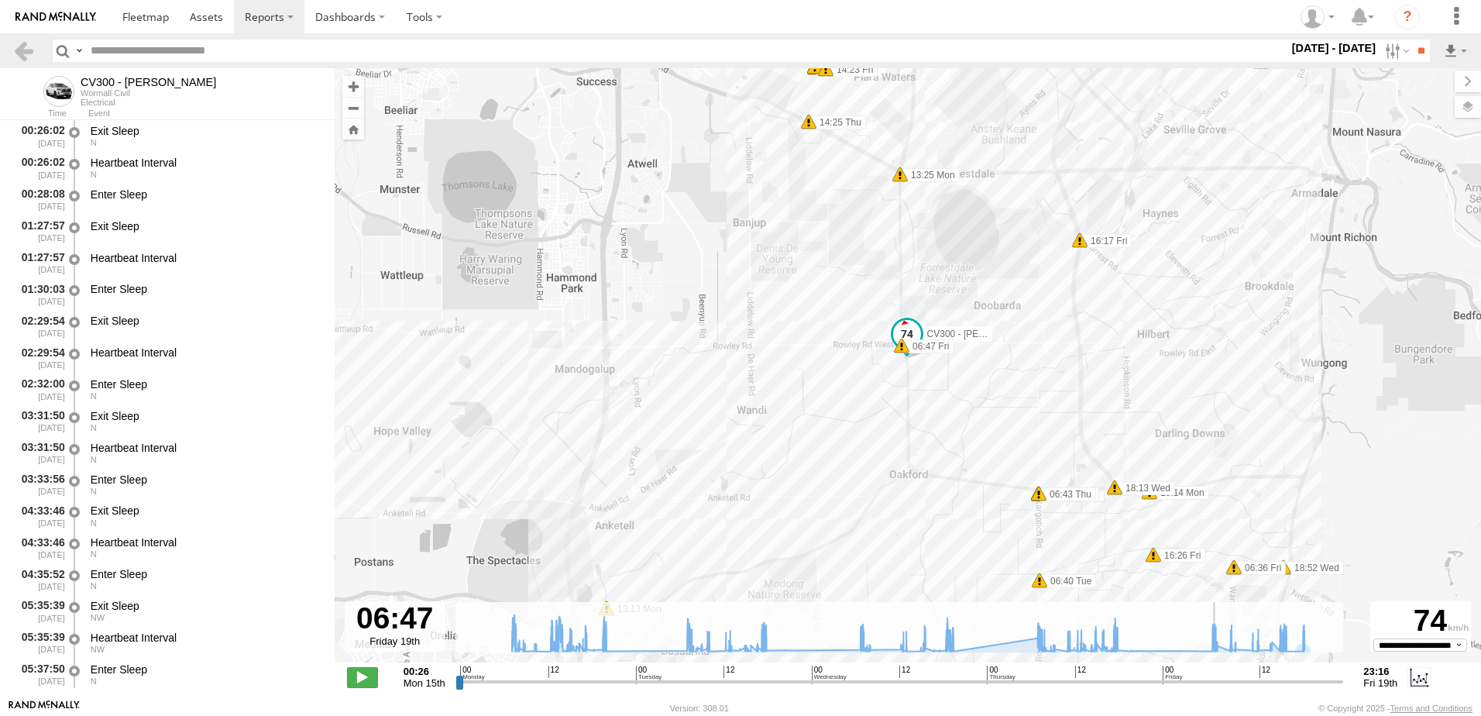
drag, startPoint x: 707, startPoint y: 374, endPoint x: 698, endPoint y: 585, distance: 211.0
click at [698, 585] on div "CV300 - Jayden LePage 13:13 Mon 16:00 Fri 16:00 Fri 16:01 Fri 06:34 Tue 06:34 T…" at bounding box center [908, 373] width 1147 height 611
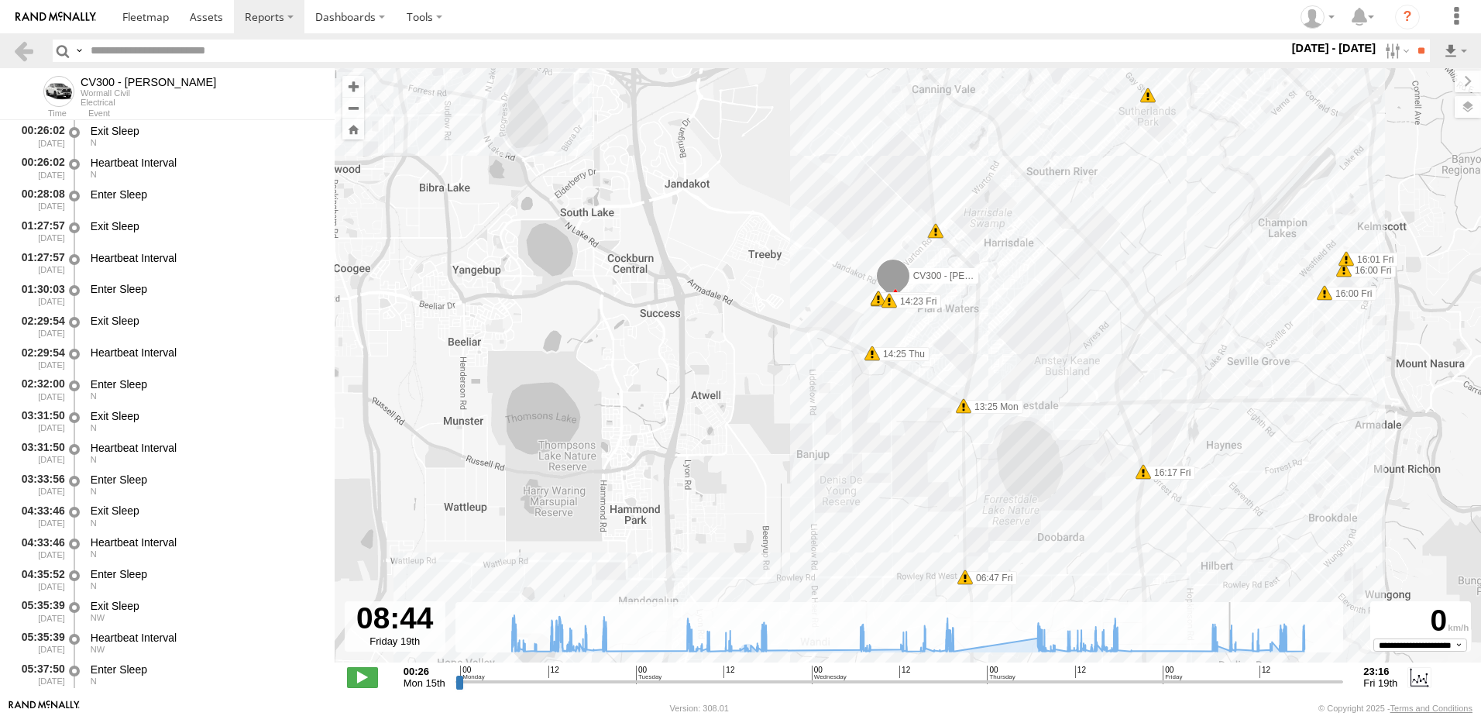
drag, startPoint x: 1219, startPoint y: 683, endPoint x: 1231, endPoint y: 684, distance: 12.5
click at [1231, 684] on input "range" at bounding box center [900, 681] width 889 height 15
drag, startPoint x: 1237, startPoint y: 680, endPoint x: 1253, endPoint y: 680, distance: 16.3
click at [1253, 680] on input "range" at bounding box center [900, 681] width 889 height 15
drag, startPoint x: 1256, startPoint y: 681, endPoint x: 1282, endPoint y: 687, distance: 26.1
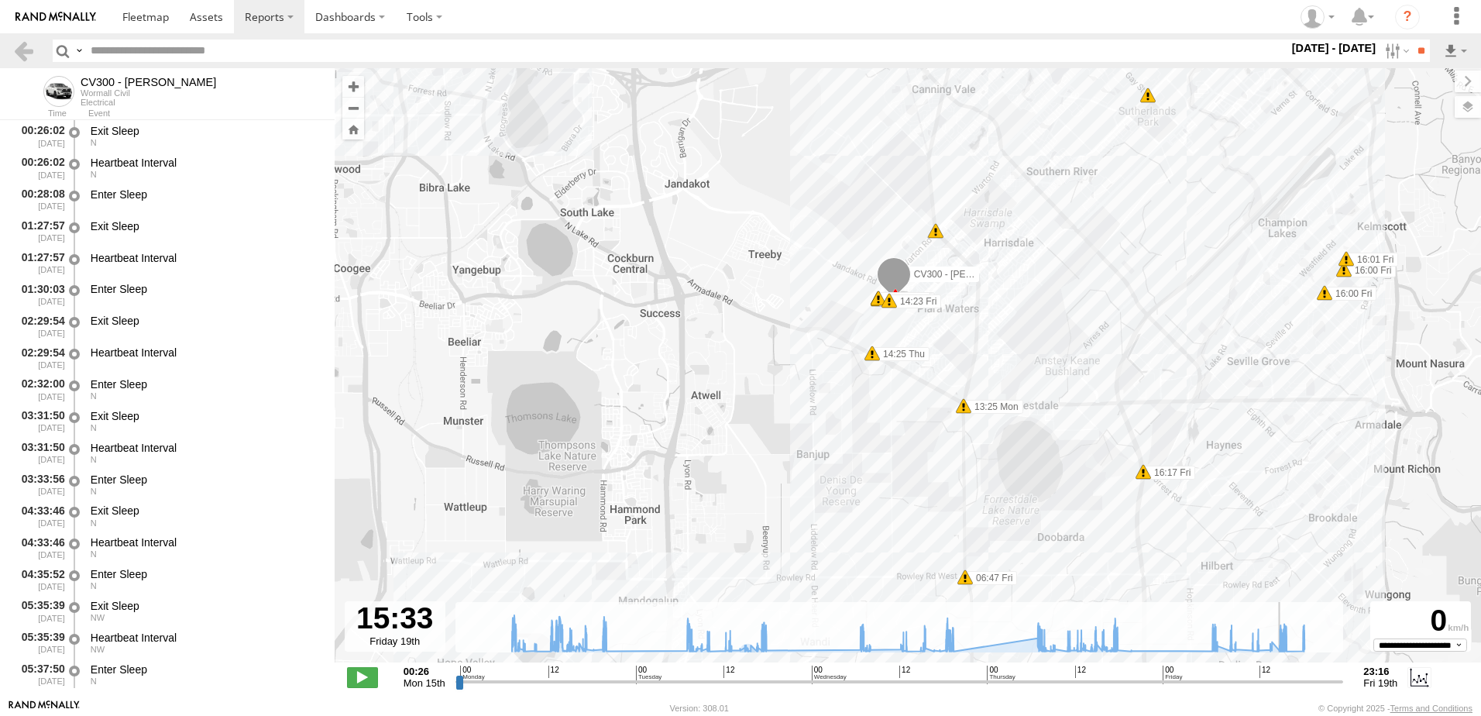
click at [1282, 687] on input "range" at bounding box center [900, 681] width 889 height 15
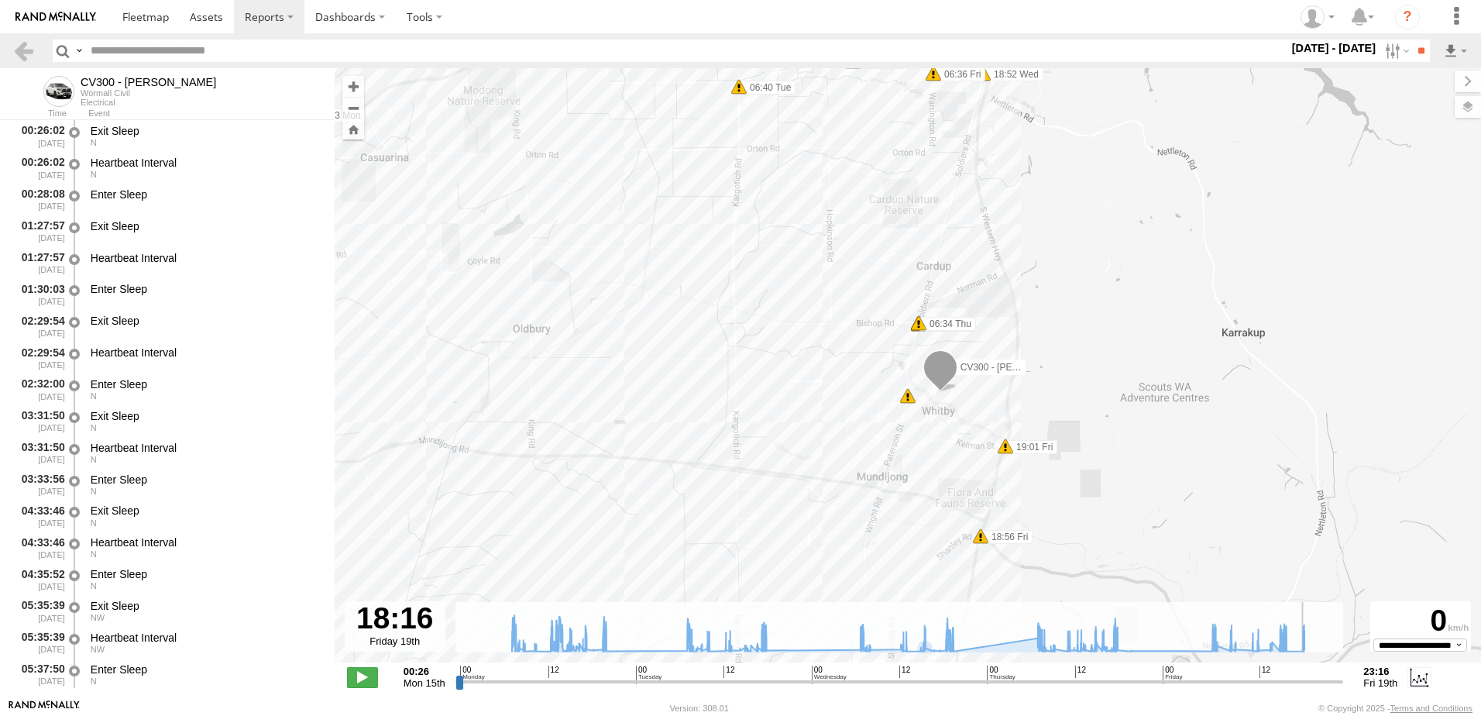
drag, startPoint x: 1285, startPoint y: 682, endPoint x: 1302, endPoint y: 683, distance: 16.3
click at [1302, 683] on input "range" at bounding box center [900, 681] width 889 height 15
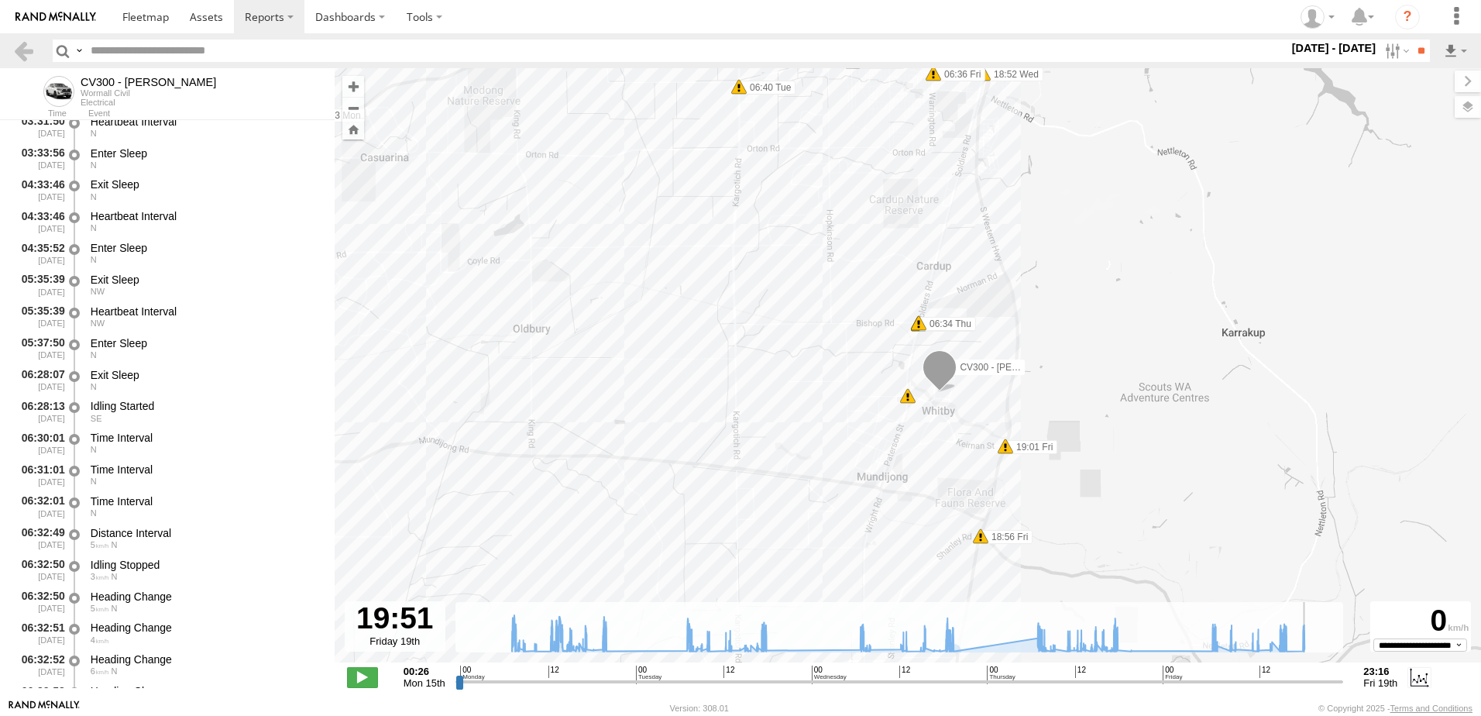
scroll to position [310, 0]
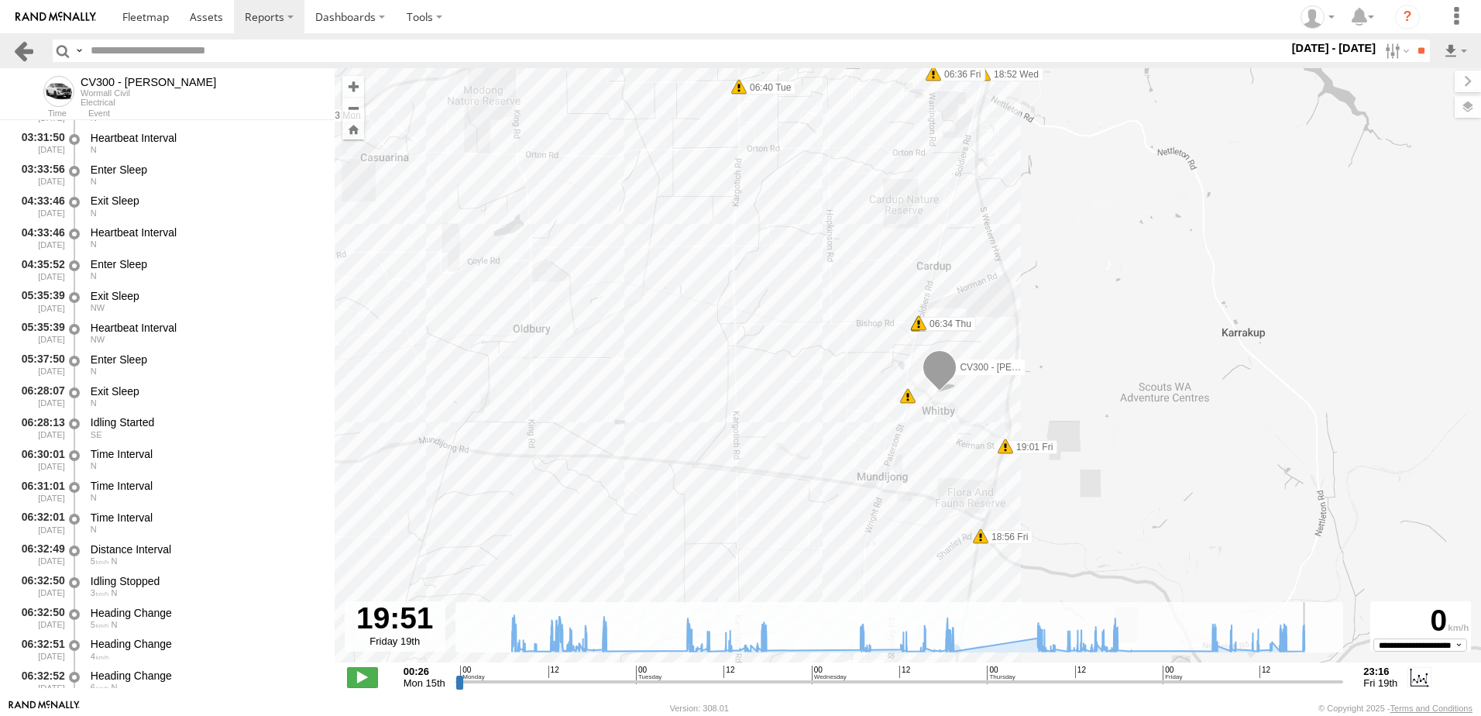
click at [16, 56] on link at bounding box center [23, 51] width 22 height 22
type input "**********"
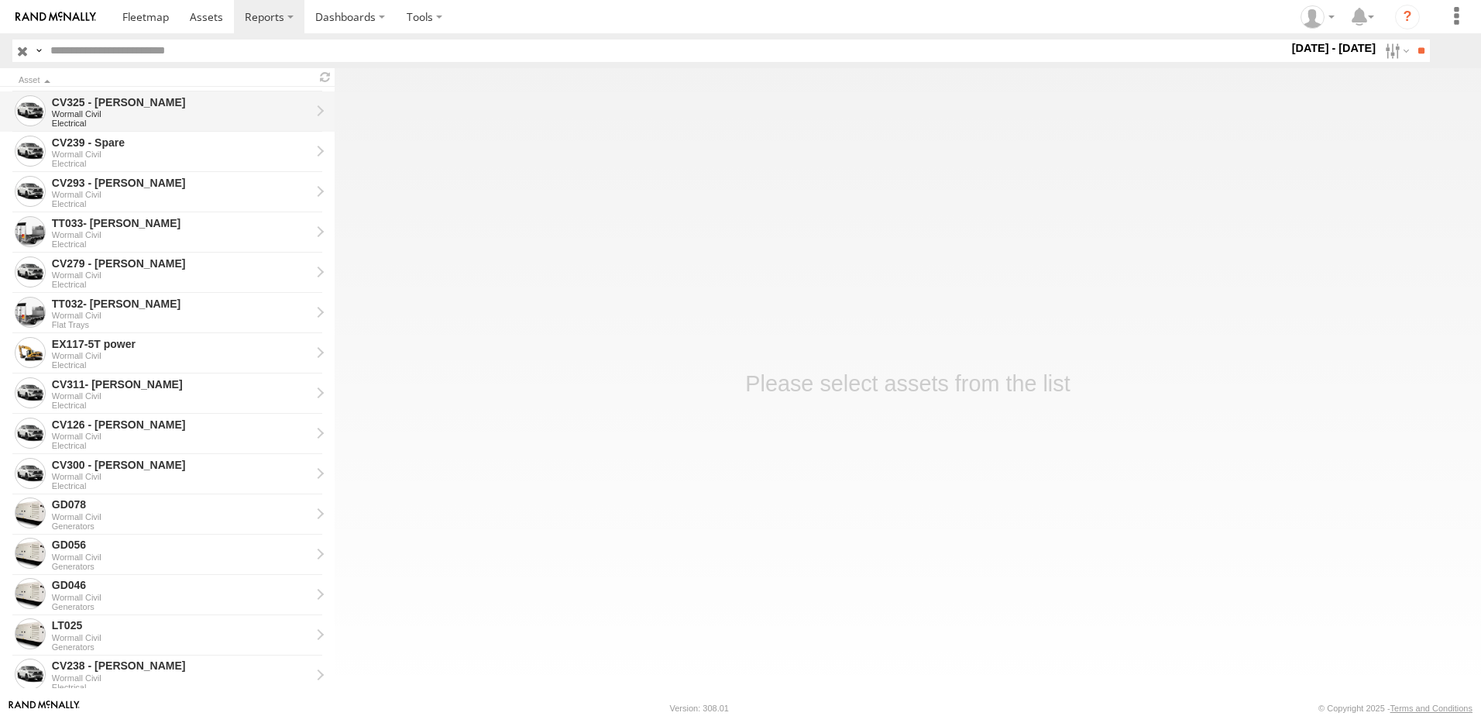
scroll to position [620, 0]
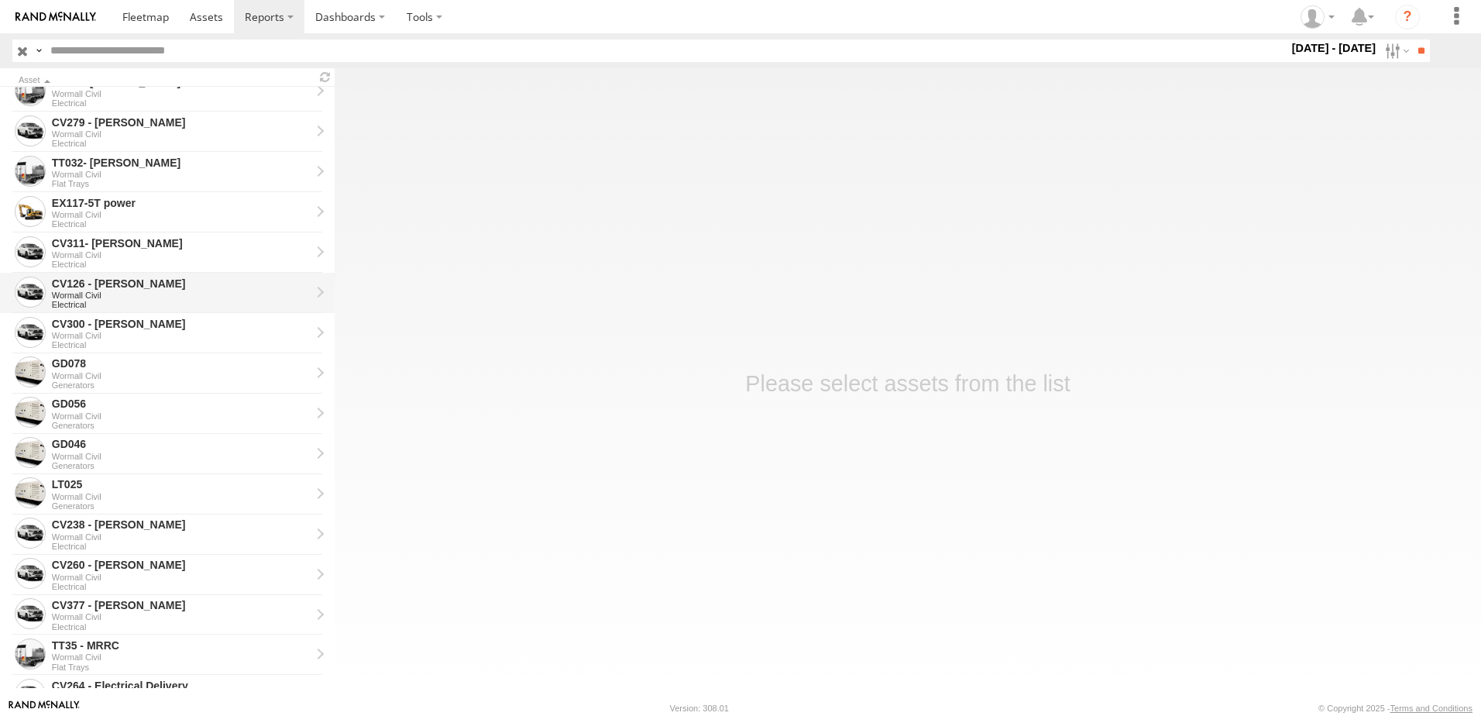
click at [107, 281] on div "CV126 - [PERSON_NAME]" at bounding box center [181, 284] width 259 height 14
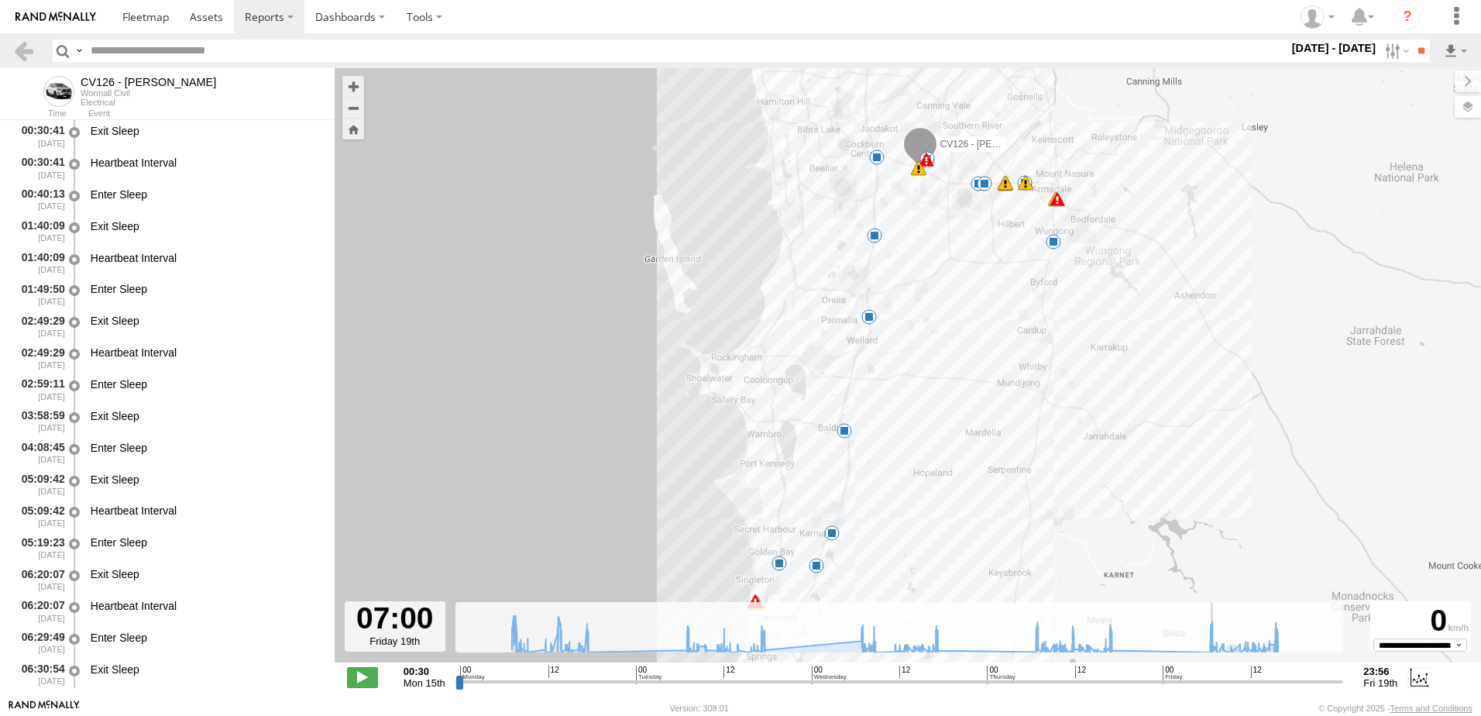
click at [1214, 682] on input "range" at bounding box center [900, 681] width 889 height 15
click at [361, 676] on span at bounding box center [362, 677] width 31 height 20
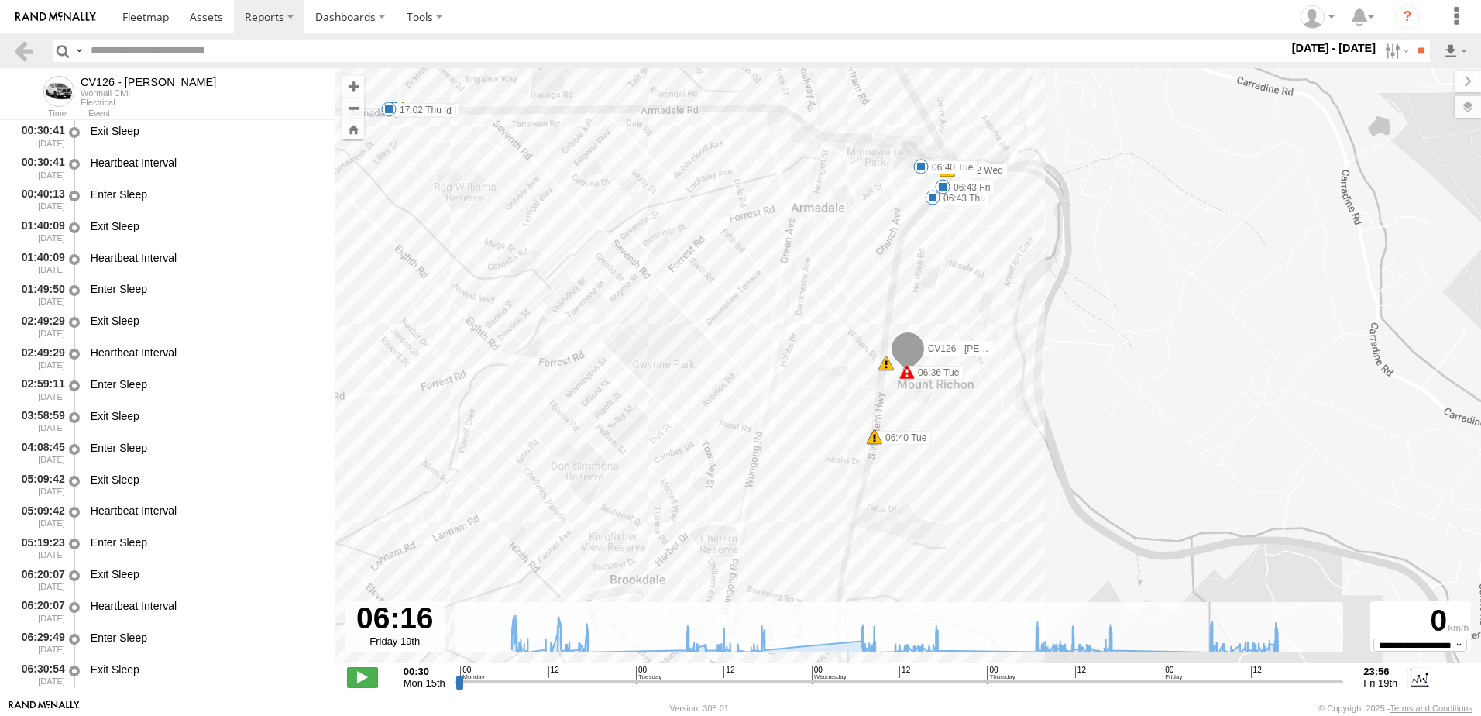
drag, startPoint x: 1218, startPoint y: 680, endPoint x: 1209, endPoint y: 680, distance: 9.3
click at [1209, 680] on input "range" at bounding box center [900, 681] width 889 height 15
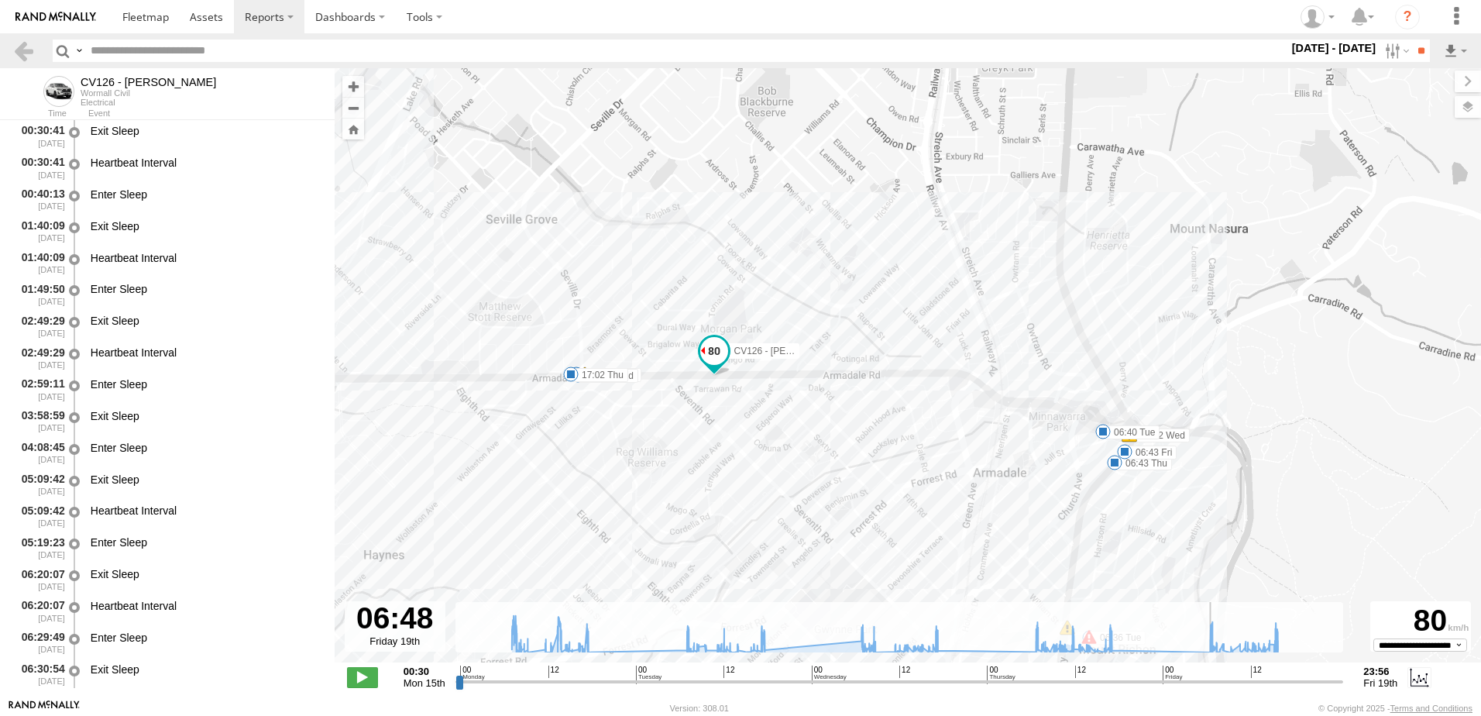
click at [1213, 685] on input "range" at bounding box center [900, 681] width 889 height 15
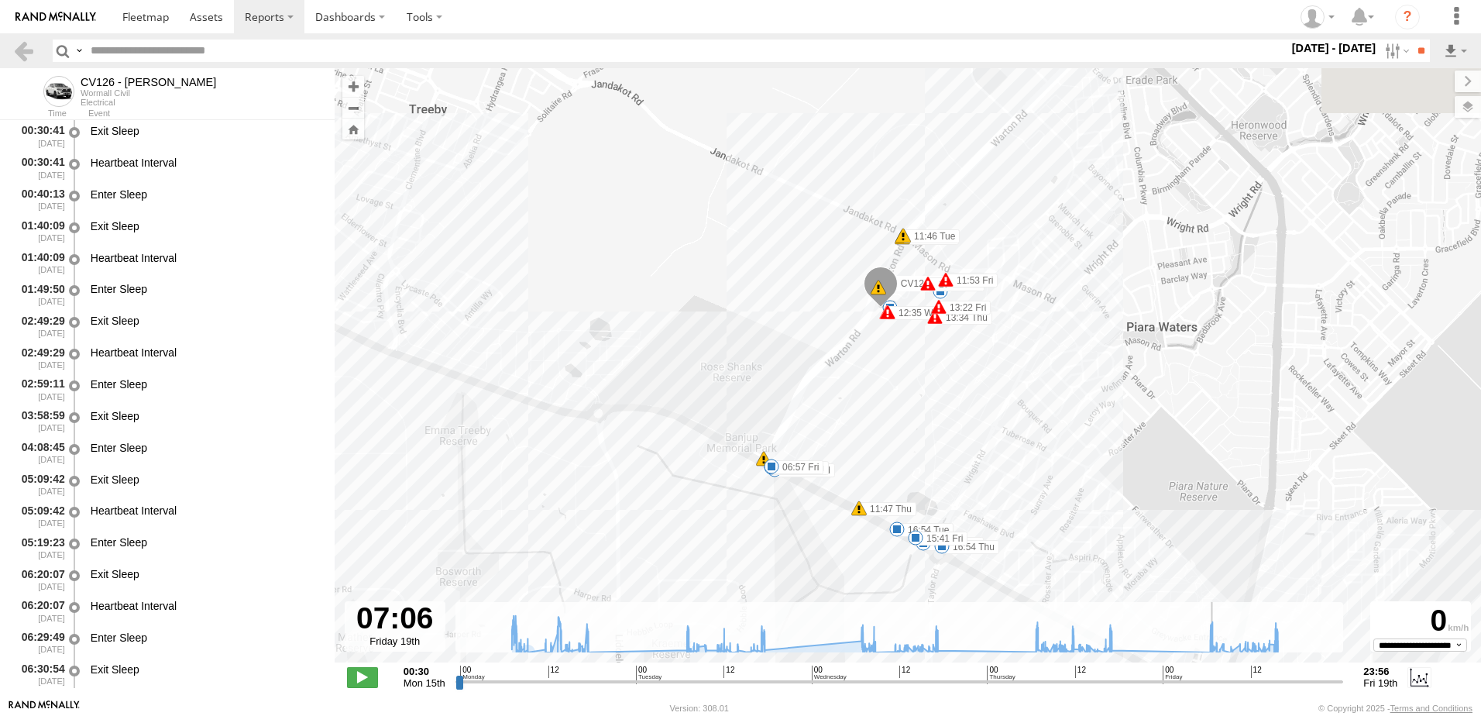
drag, startPoint x: 1296, startPoint y: 430, endPoint x: 879, endPoint y: 309, distance: 434.8
click at [879, 309] on div "CV126 - [PERSON_NAME] 06:34 Mon 07:02 Mon 08:15 Mon 11:09 Mon 12:53 Mon 12:59 M…" at bounding box center [908, 373] width 1147 height 611
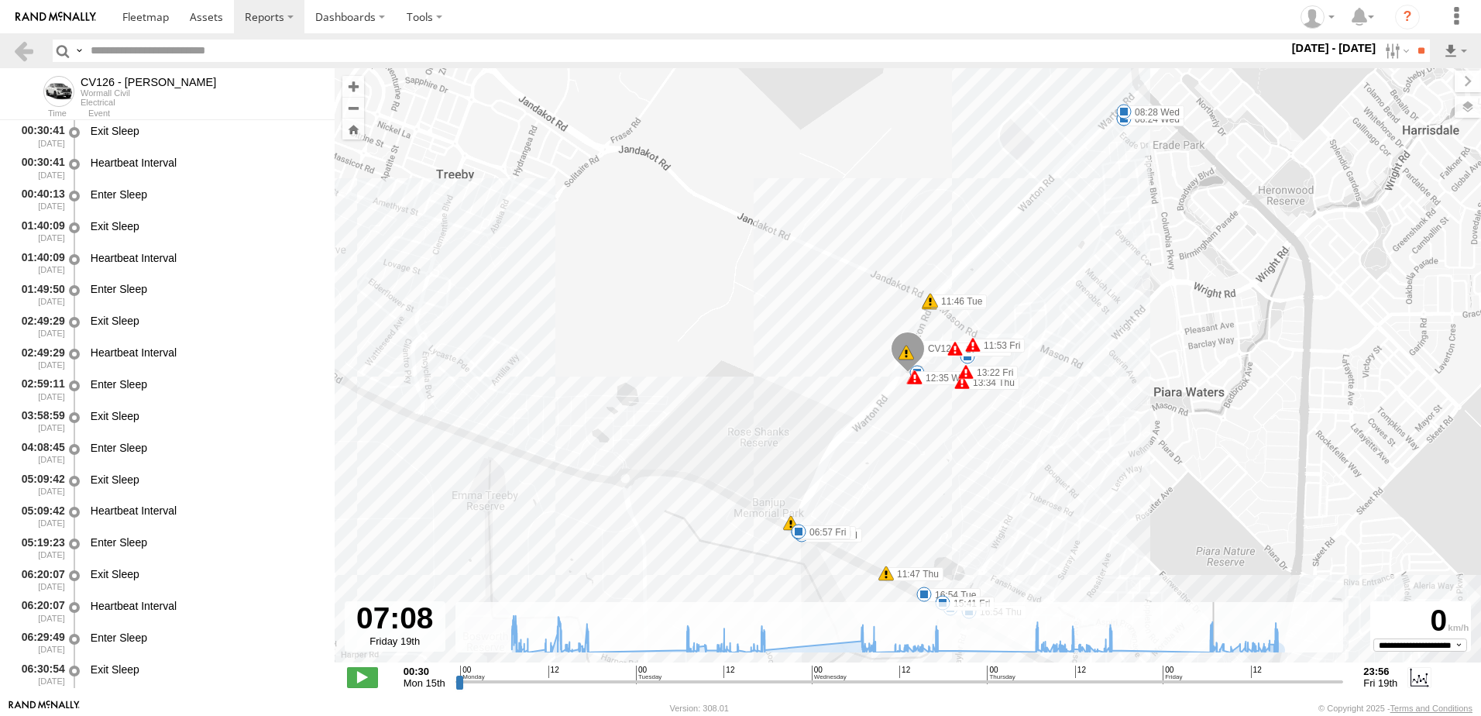
click at [1280, 683] on input "range" at bounding box center [900, 681] width 889 height 15
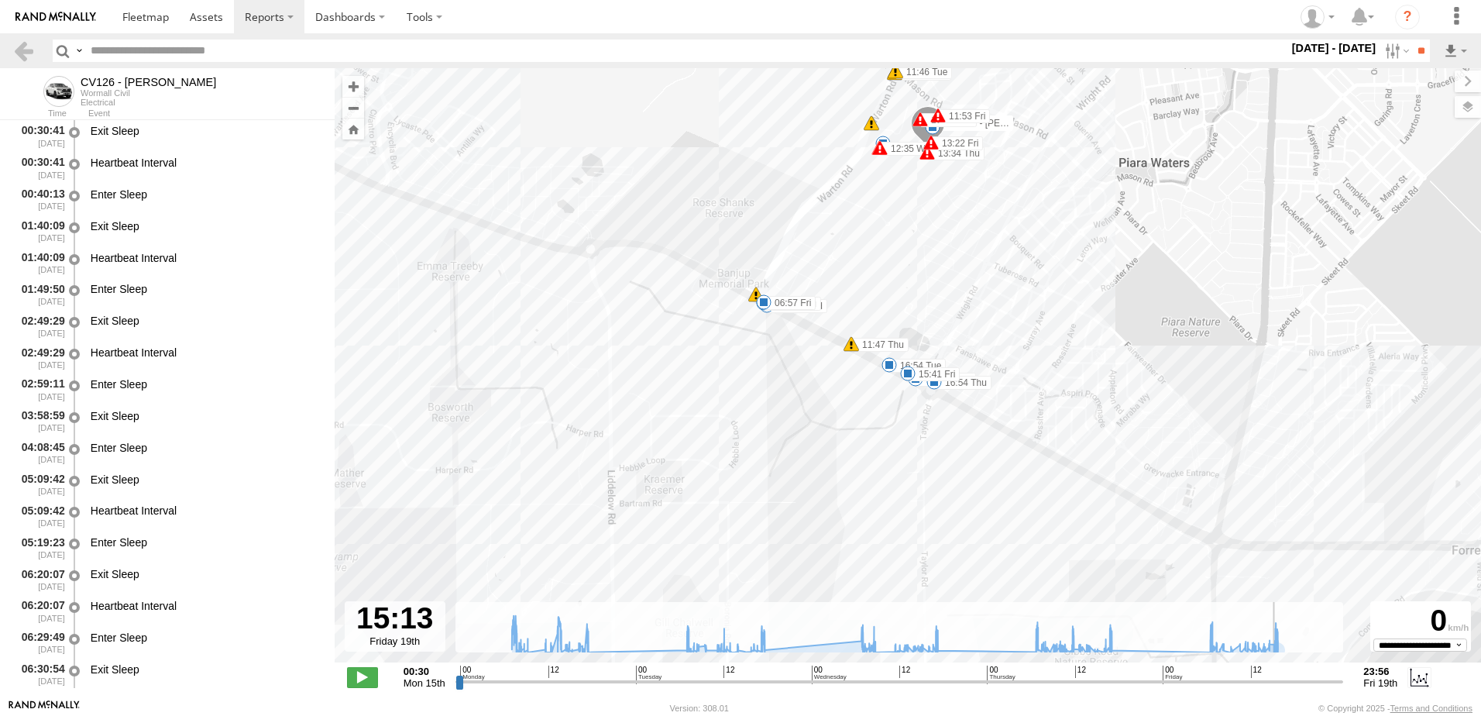
drag, startPoint x: 1281, startPoint y: 684, endPoint x: 1275, endPoint y: 690, distance: 8.2
click at [1275, 689] on input "range" at bounding box center [900, 681] width 889 height 15
type input "**********"
